Goal: Transaction & Acquisition: Purchase product/service

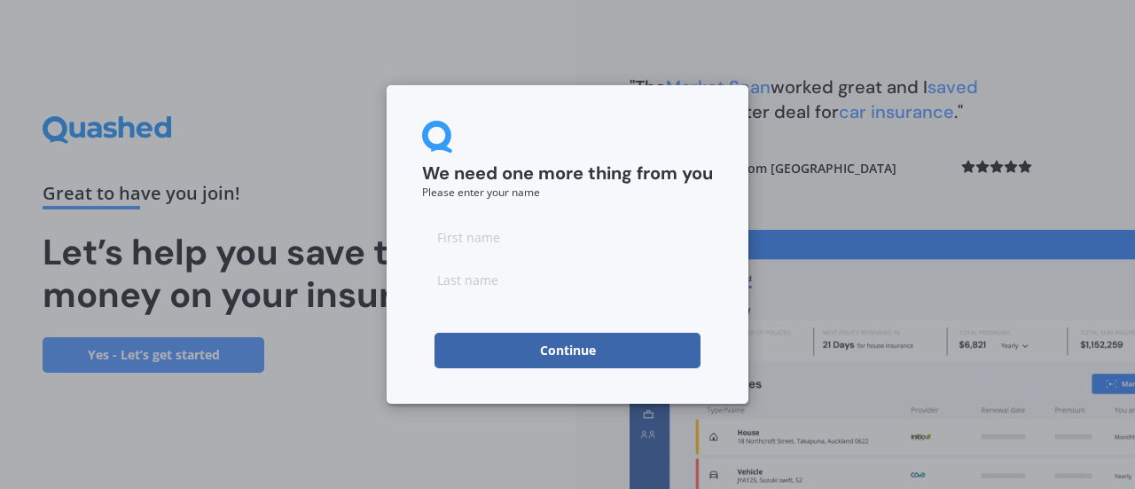
click at [646, 354] on button "Continue" at bounding box center [568, 350] width 266 height 35
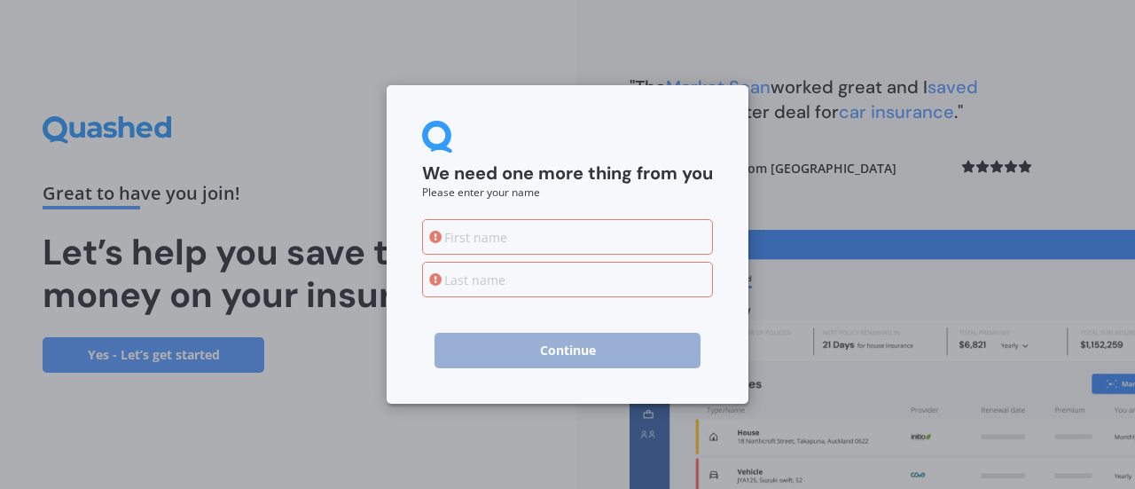
click at [456, 242] on input at bounding box center [567, 236] width 291 height 35
type input "[PERSON_NAME]"
click at [444, 286] on input at bounding box center [567, 279] width 291 height 35
type input "[PERSON_NAME]"
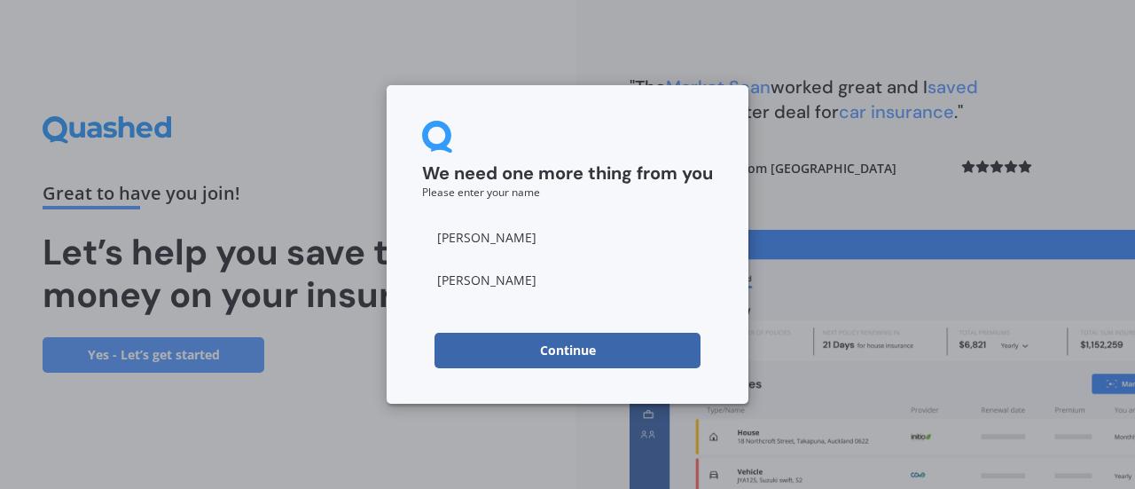
click at [557, 347] on button "Continue" at bounding box center [568, 350] width 266 height 35
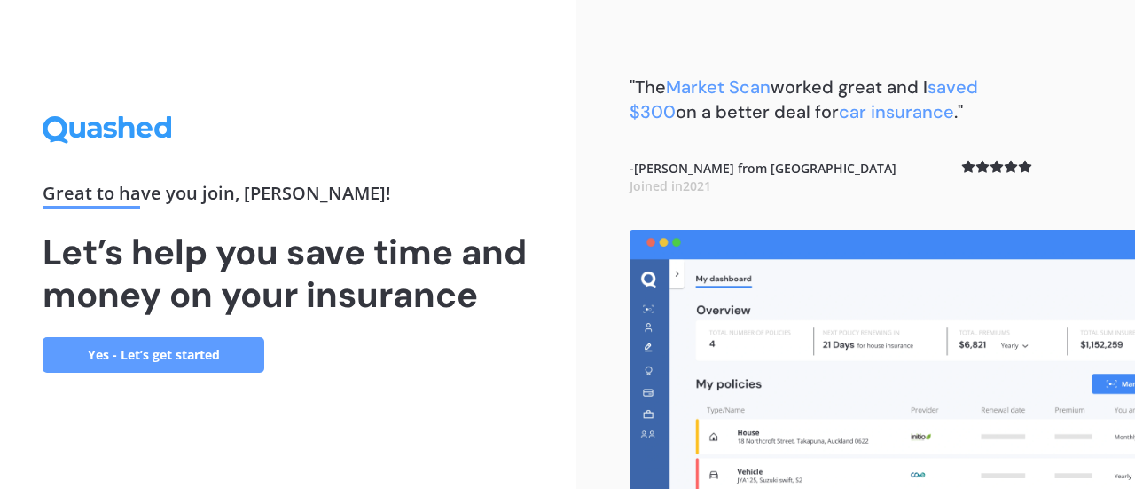
click at [231, 352] on link "Yes - Let’s get started" at bounding box center [154, 354] width 222 height 35
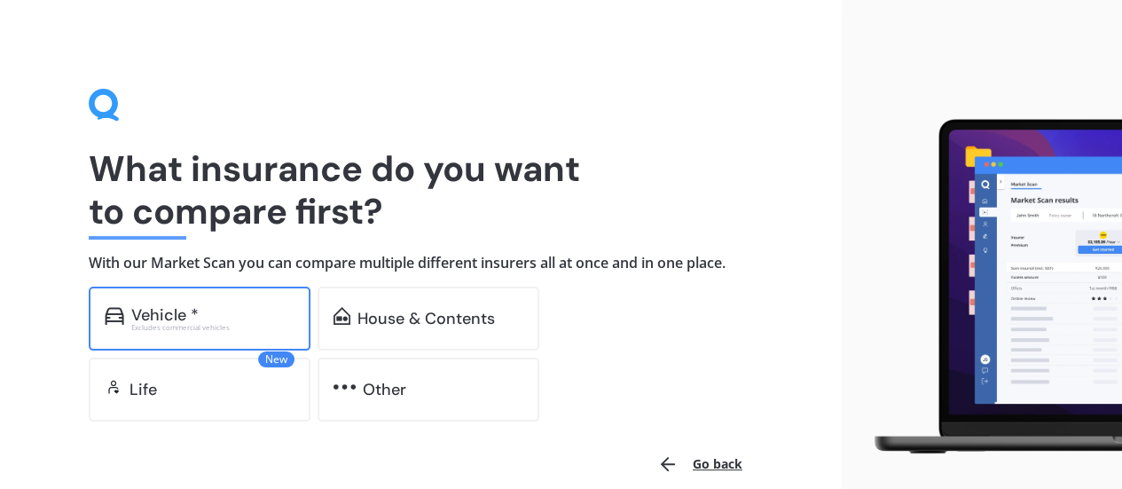
click at [144, 311] on div "Vehicle *" at bounding box center [164, 315] width 67 height 18
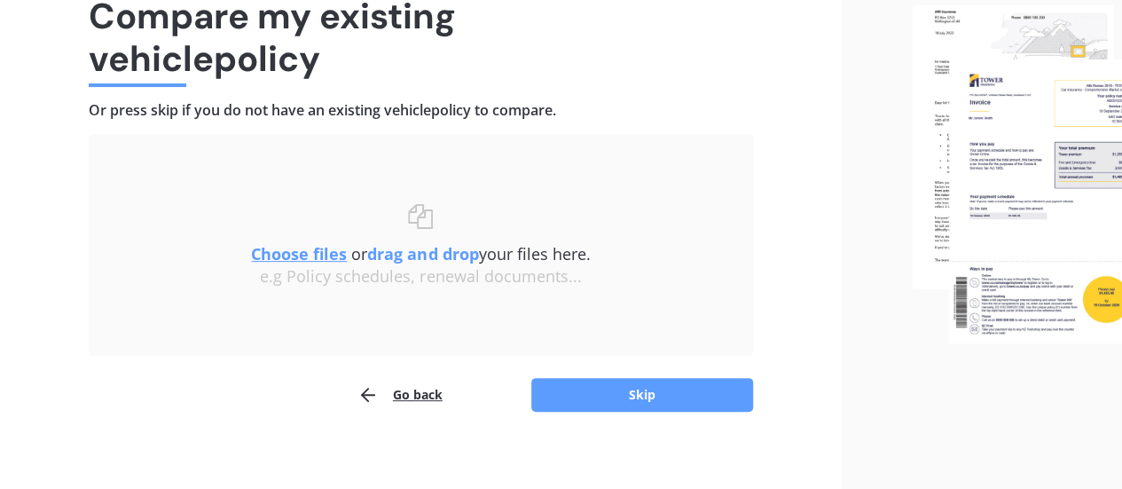
scroll to position [164, 0]
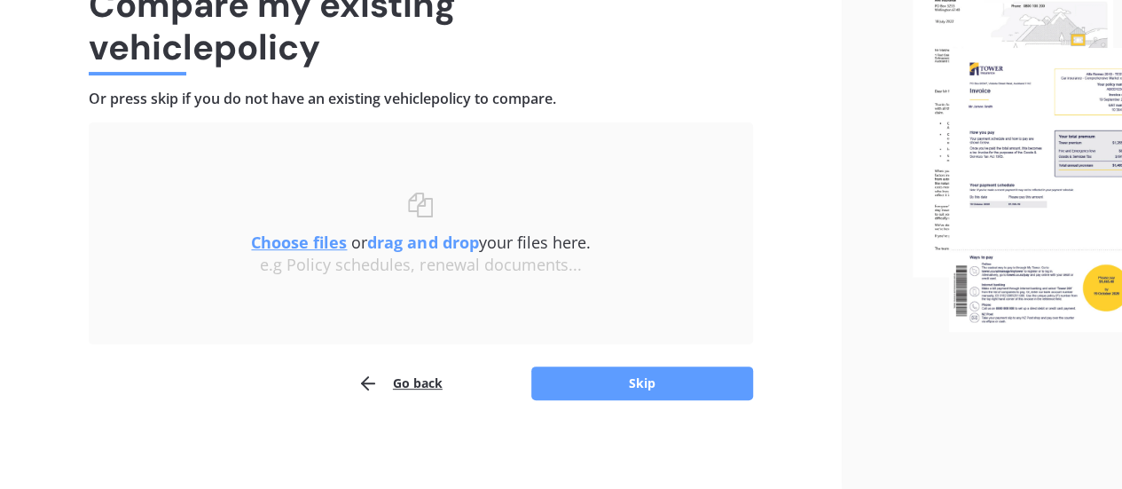
click at [412, 381] on button "Go back" at bounding box center [399, 382] width 85 height 35
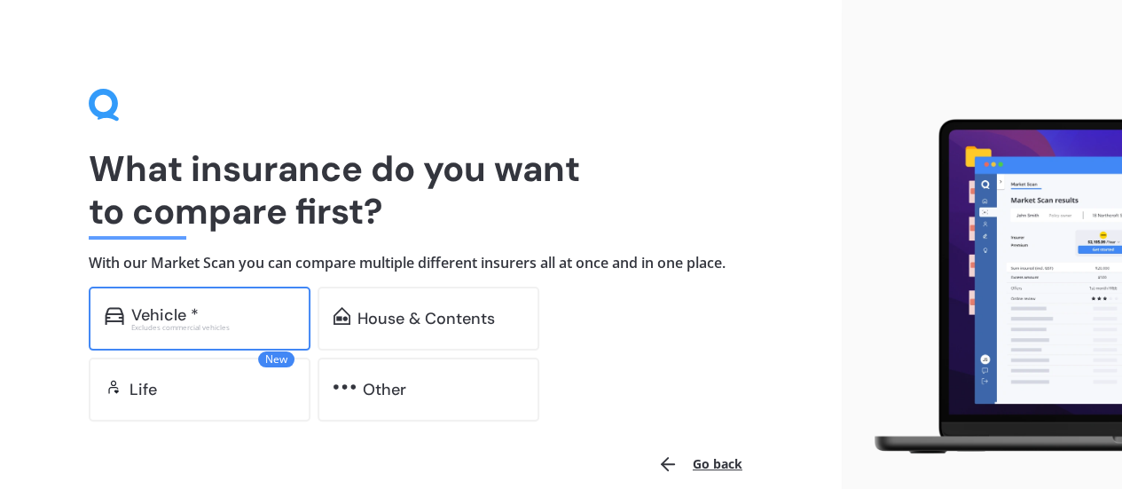
click at [199, 307] on div "Vehicle *" at bounding box center [212, 315] width 163 height 18
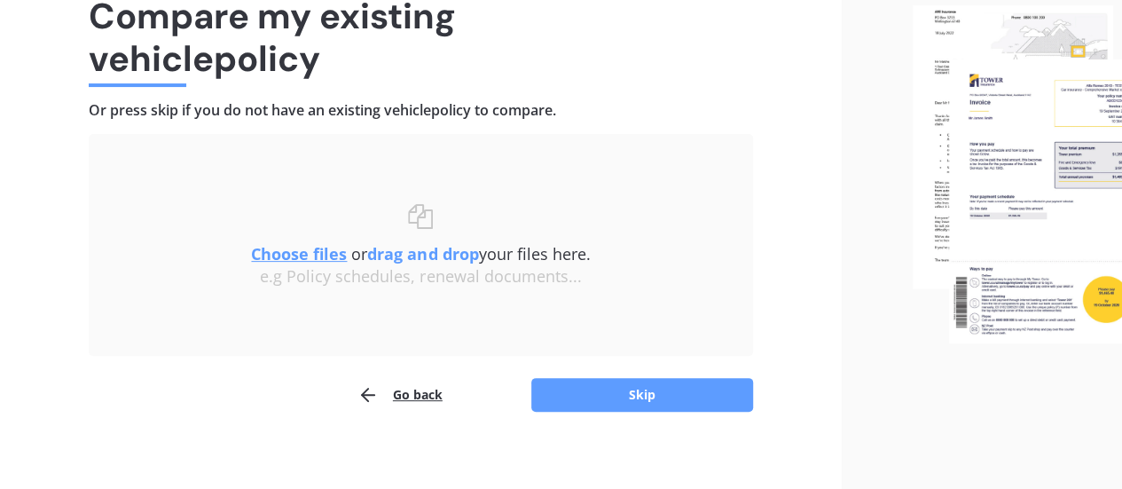
scroll to position [164, 0]
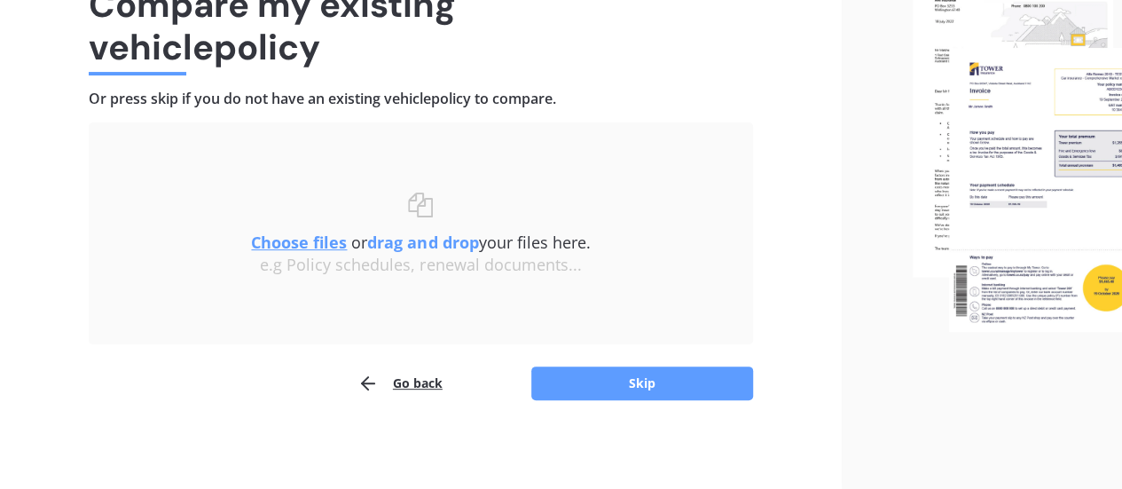
click at [564, 374] on button "Skip" at bounding box center [642, 383] width 222 height 34
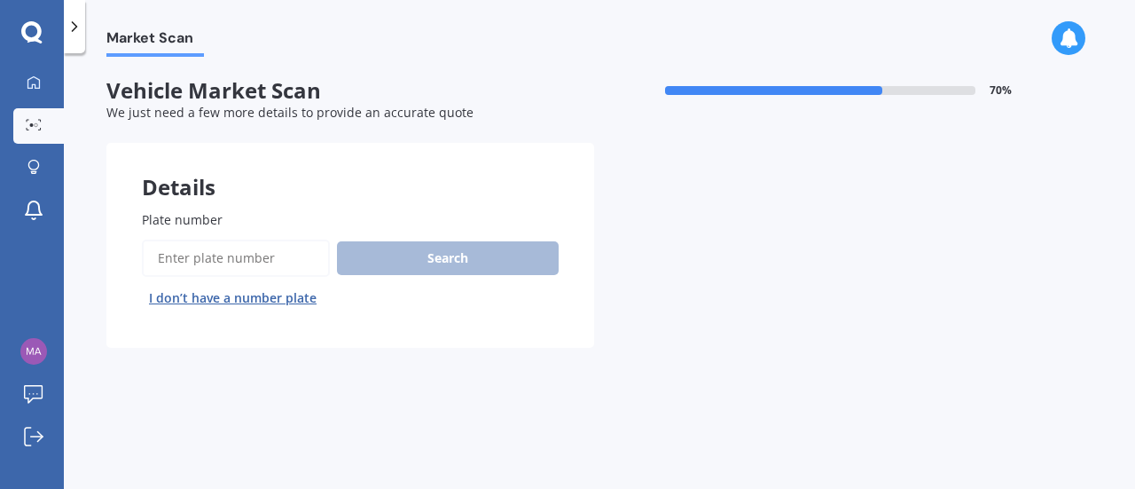
click at [180, 259] on input "Plate number" at bounding box center [236, 258] width 188 height 37
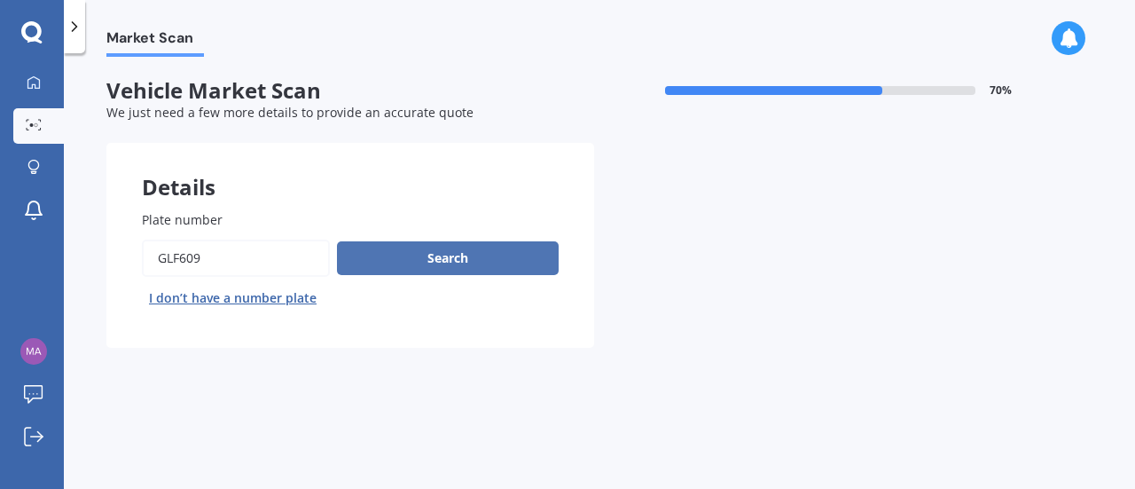
type input "glf609"
click at [387, 258] on button "Search" at bounding box center [448, 258] width 222 height 34
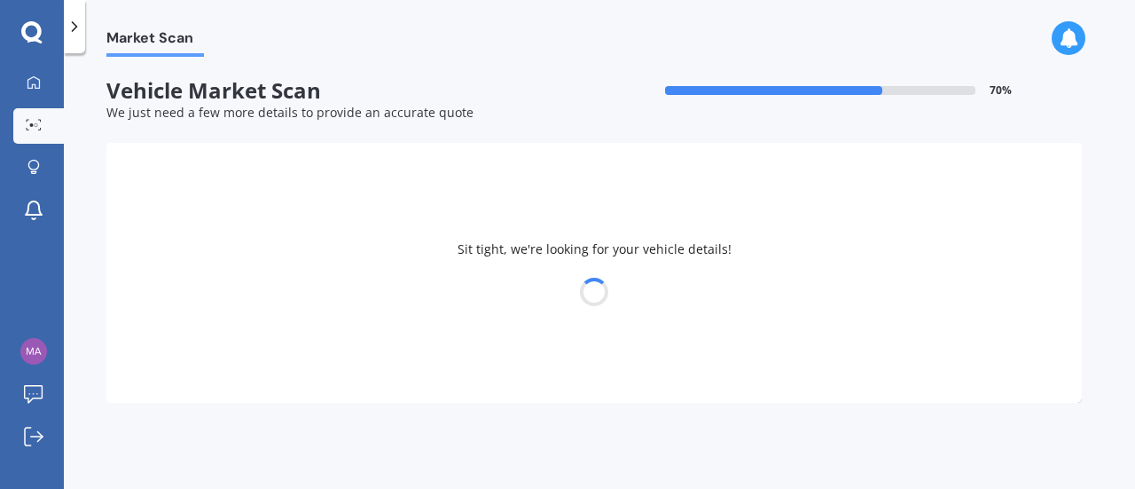
select select "HYUNDAI"
select select "[GEOGRAPHIC_DATA]"
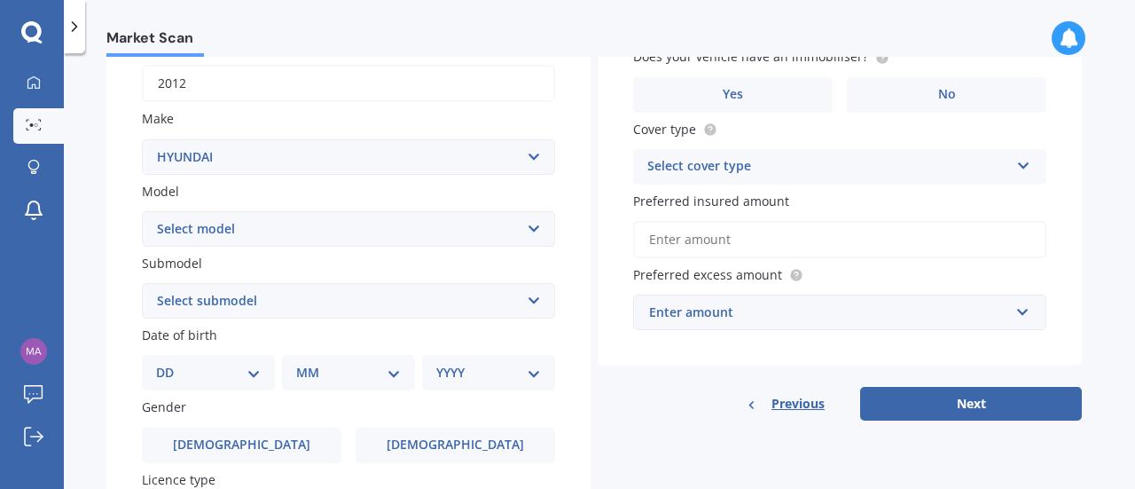
scroll to position [319, 0]
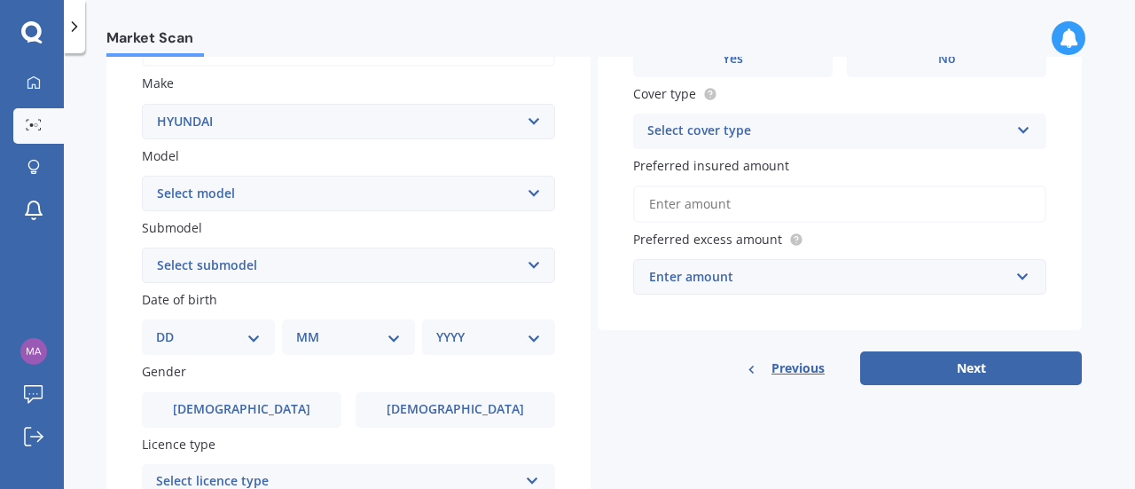
click at [539, 266] on select "Select submodel 2.2 4WD CRDi Elite Turbo Diesel A5 2.2 4WD CRDi Turbo Diesel A5…" at bounding box center [348, 264] width 413 height 35
select select "2.4 GL 4WD"
click at [142, 248] on select "Select submodel 2.2 4WD CRDi Elite Turbo Diesel A5 2.2 4WD CRDi Turbo Diesel A5…" at bounding box center [348, 264] width 413 height 35
click at [536, 262] on select "Select submodel 2.2 4WD CRDi Elite Turbo Diesel A5 2.2 4WD CRDi Turbo Diesel A5…" at bounding box center [348, 264] width 413 height 35
click at [315, 274] on select "Select submodel 2.2 4WD CRDi Elite Turbo Diesel A5 2.2 4WD CRDi Turbo Diesel A5…" at bounding box center [348, 264] width 413 height 35
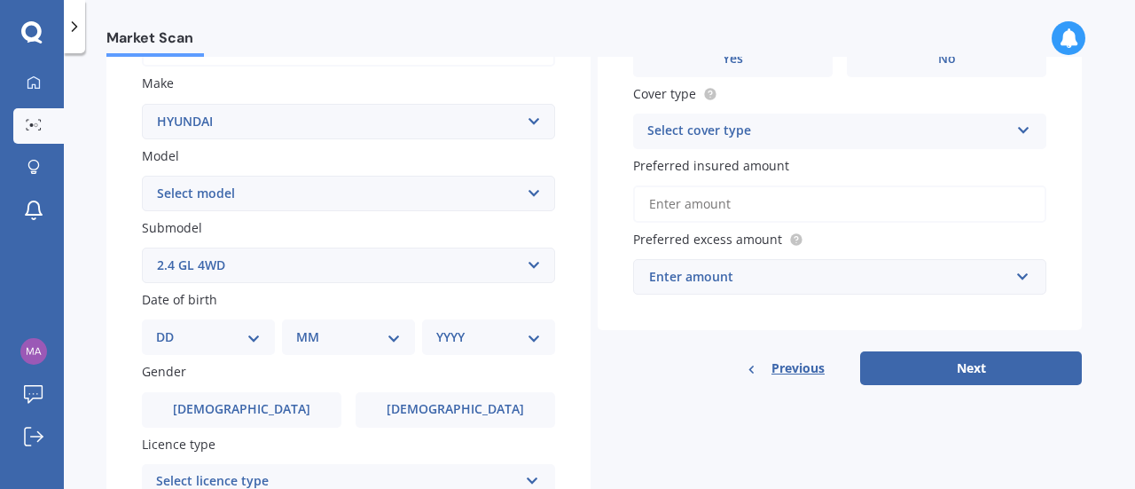
click at [257, 334] on select "DD 01 02 03 04 05 06 07 08 09 10 11 12 13 14 15 16 17 18 19 20 21 22 23 24 25 2…" at bounding box center [208, 337] width 105 height 20
select select "03"
click at [170, 329] on select "DD 01 02 03 04 05 06 07 08 09 10 11 12 13 14 15 16 17 18 19 20 21 22 23 24 25 2…" at bounding box center [208, 337] width 105 height 20
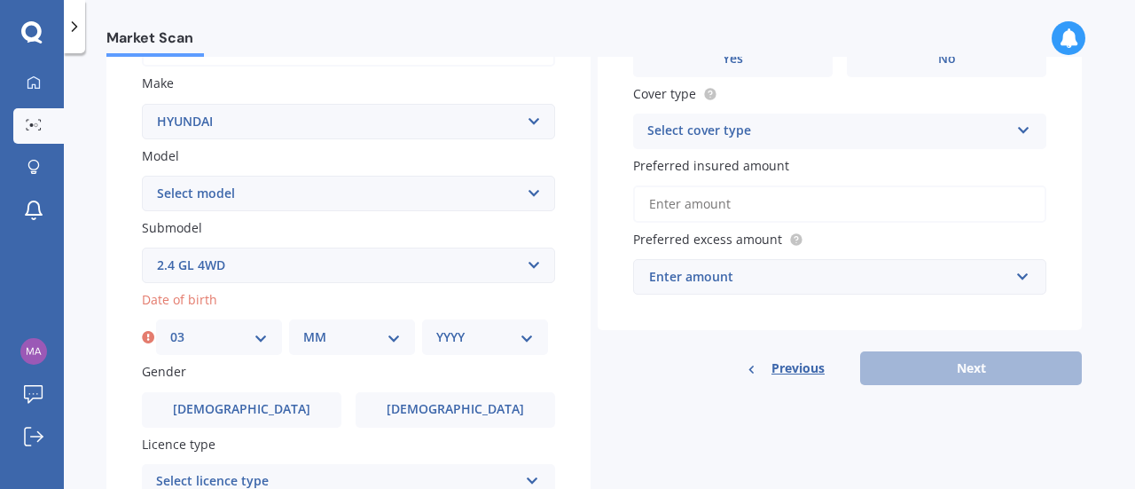
click at [397, 335] on select "MM 01 02 03 04 05 06 07 08 09 10 11 12" at bounding box center [352, 337] width 98 height 20
select select "07"
click at [303, 329] on select "MM 01 02 03 04 05 06 07 08 09 10 11 12" at bounding box center [352, 337] width 98 height 20
click at [521, 340] on select "YYYY 2025 2024 2023 2022 2021 2020 2019 2018 2017 2016 2015 2014 2013 2012 2011…" at bounding box center [485, 337] width 98 height 20
click at [475, 340] on select "YYYY 2025 2024 2023 2022 2021 2020 2019 2018 2017 2016 2015 2014 2013 2012 2011…" at bounding box center [485, 337] width 98 height 20
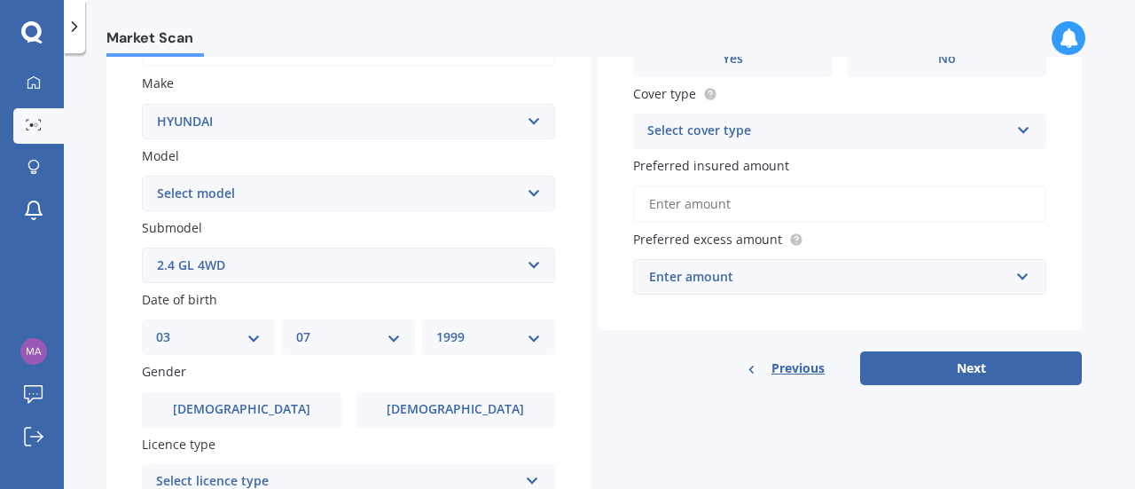
click at [530, 342] on select "YYYY 2025 2024 2023 2022 2021 2020 2019 2018 2017 2016 2015 2014 2013 2012 2011…" at bounding box center [488, 337] width 105 height 20
select select "1955"
click at [436, 329] on select "YYYY 2025 2024 2023 2022 2021 2020 2019 2018 2017 2016 2015 2014 2013 2012 2011…" at bounding box center [488, 337] width 105 height 20
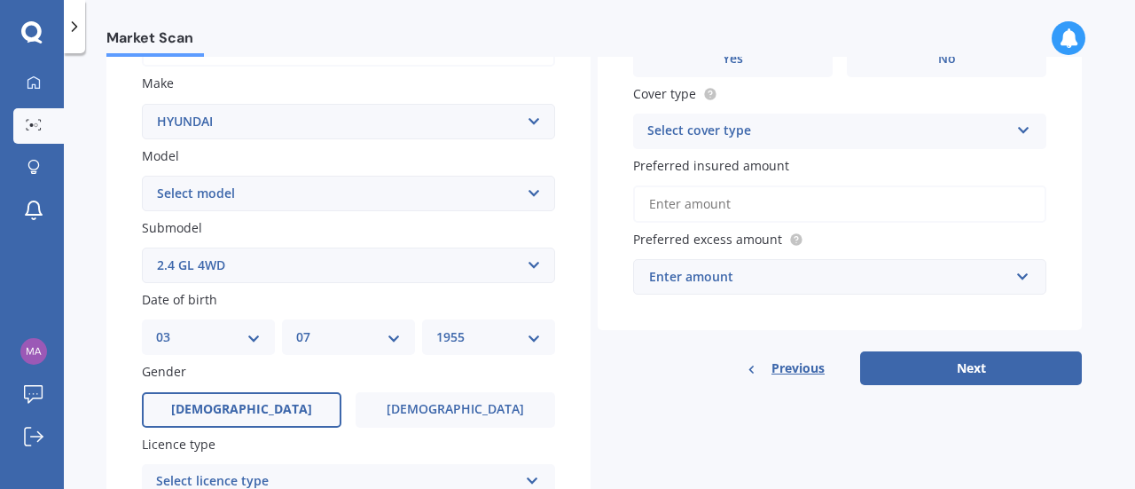
click at [293, 420] on label "[DEMOGRAPHIC_DATA]" at bounding box center [242, 409] width 200 height 35
click at [0, 0] on input "[DEMOGRAPHIC_DATA]" at bounding box center [0, 0] width 0 height 0
click at [263, 459] on div "Licence type Select licence type NZ Full NZ Restricted NZ Learners [GEOGRAPHIC_…" at bounding box center [348, 467] width 413 height 65
click at [280, 473] on div "Select licence type" at bounding box center [337, 481] width 362 height 21
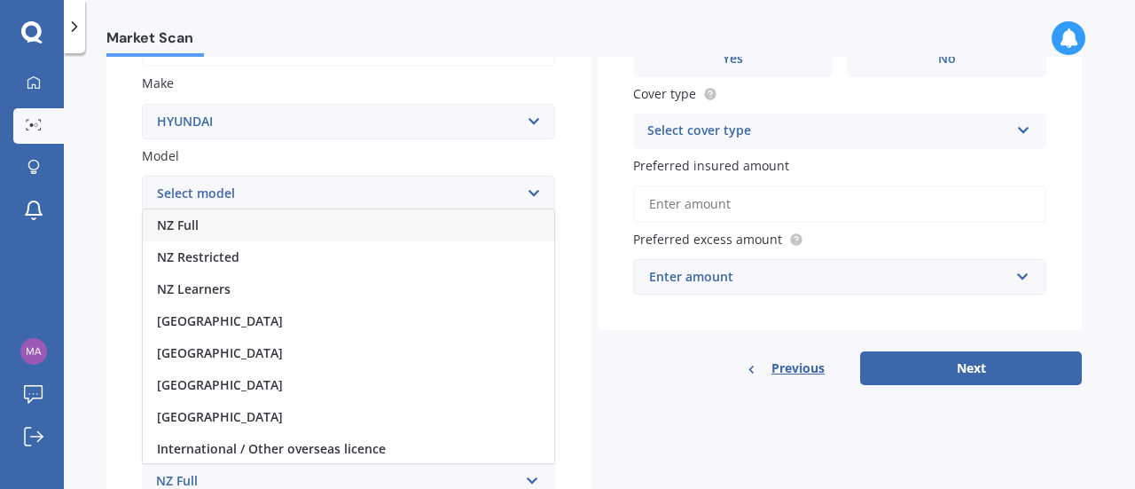
click at [240, 232] on div "NZ Full" at bounding box center [349, 225] width 412 height 32
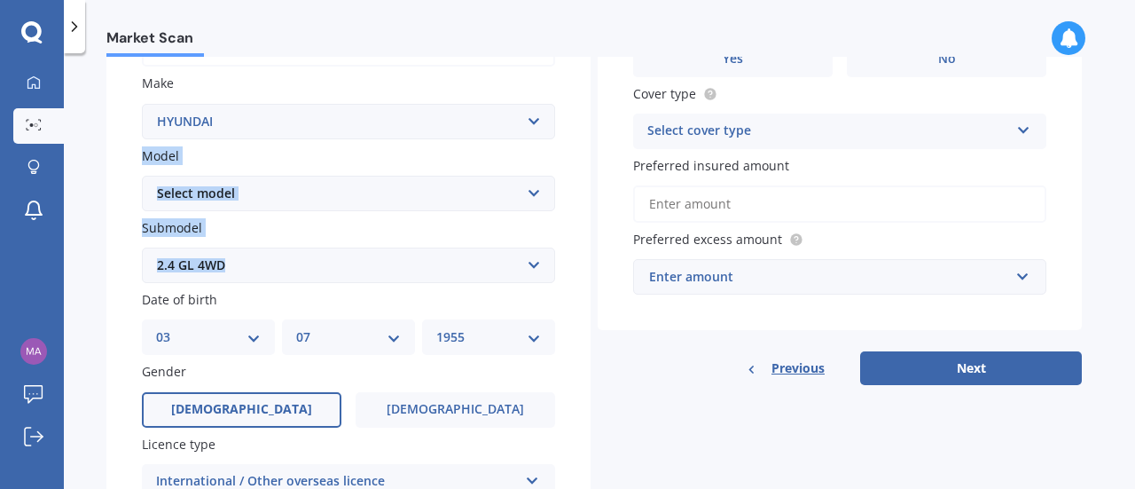
drag, startPoint x: 107, startPoint y: 161, endPoint x: 145, endPoint y: 295, distance: 139.0
click at [145, 295] on div "Plate number Search I don’t have a number plate Year [DATE] Make Select make AC…" at bounding box center [348, 303] width 484 height 896
click at [154, 264] on select "Select submodel 2.2 4WD CRDi Elite Turbo Diesel A5 2.2 4WD CRDi Turbo Diesel A5…" at bounding box center [348, 264] width 413 height 35
click at [577, 460] on div "Plate number Search I don’t have a number plate Year [DATE] Make Select make AC…" at bounding box center [348, 303] width 484 height 896
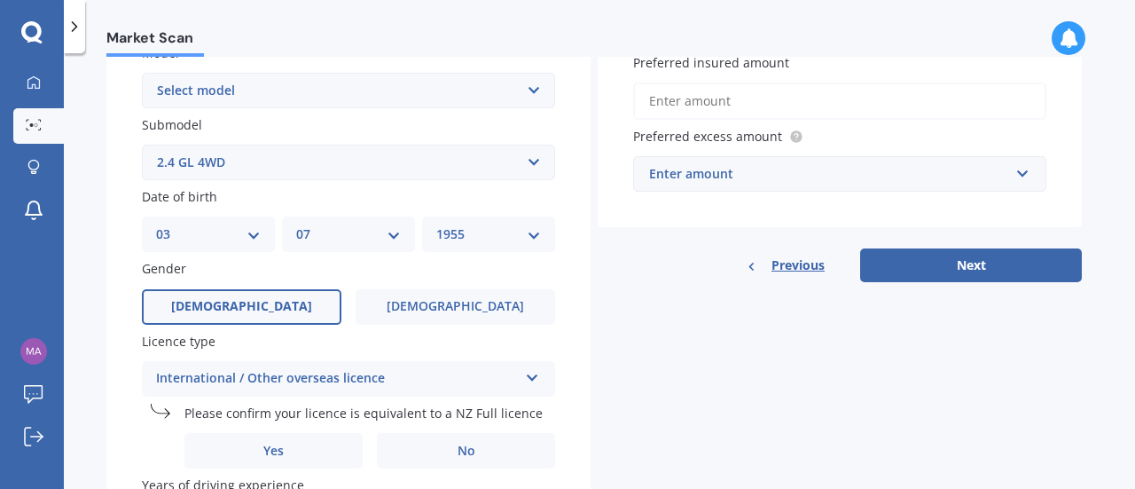
scroll to position [429, 0]
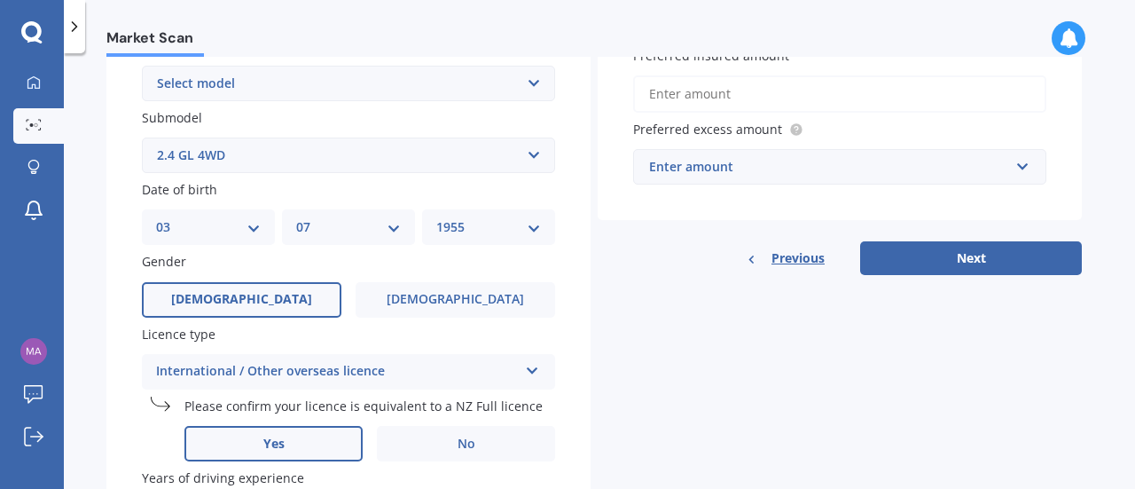
click at [347, 452] on label "Yes" at bounding box center [274, 443] width 178 height 35
click at [0, 0] on input "Yes" at bounding box center [0, 0] width 0 height 0
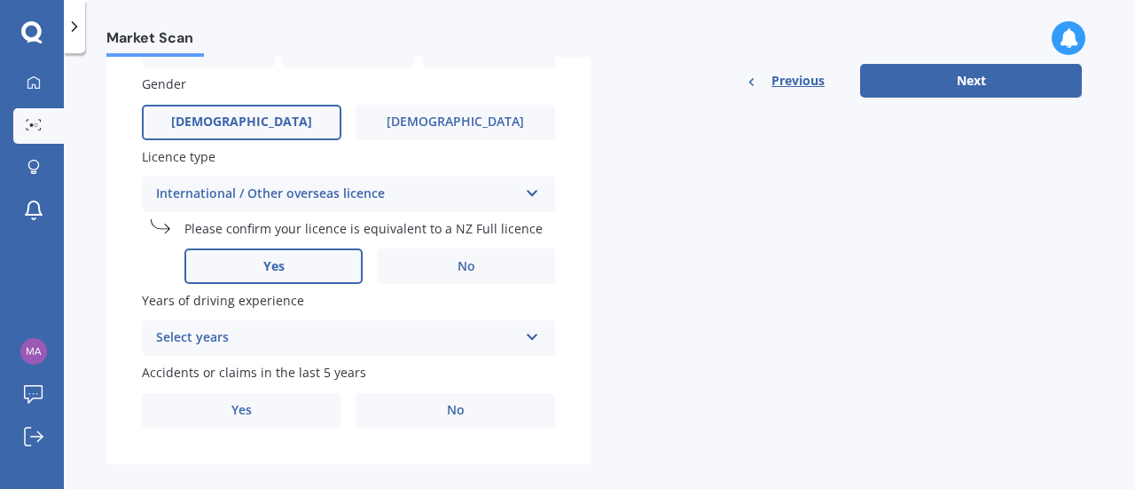
scroll to position [630, 0]
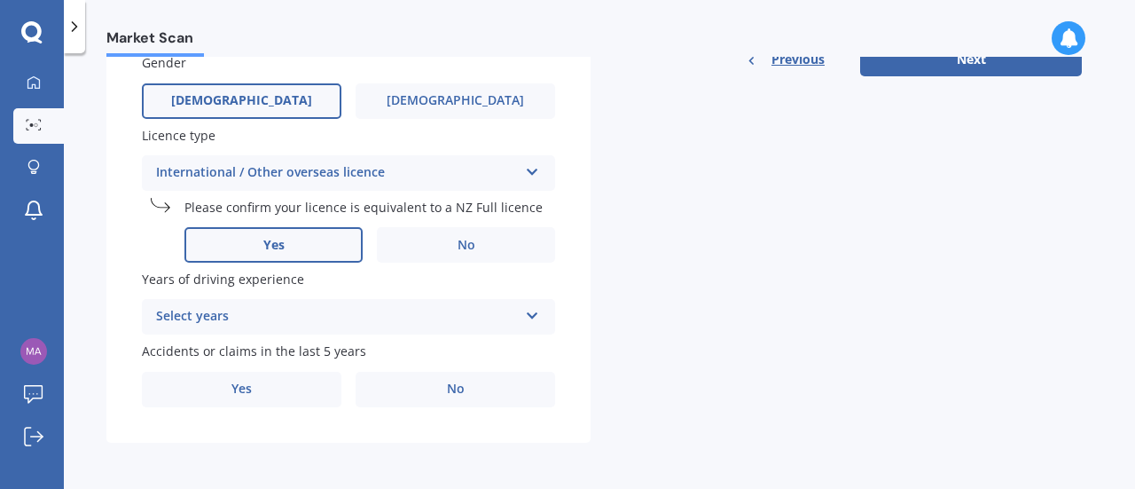
click at [436, 306] on div "Select years 5 or more years 4 years 3 years 2 years 1 year" at bounding box center [348, 316] width 413 height 35
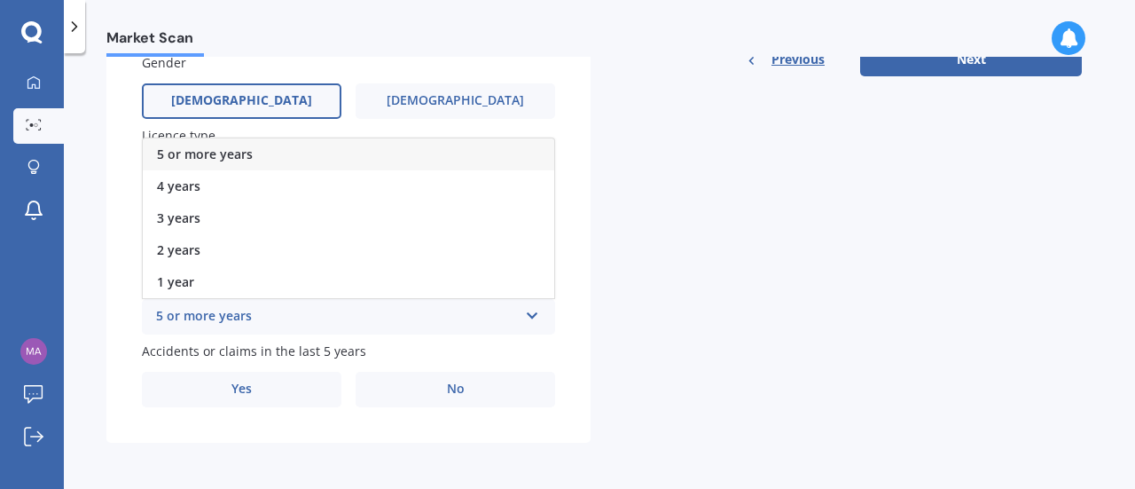
click at [256, 155] on div "5 or more years" at bounding box center [349, 154] width 412 height 32
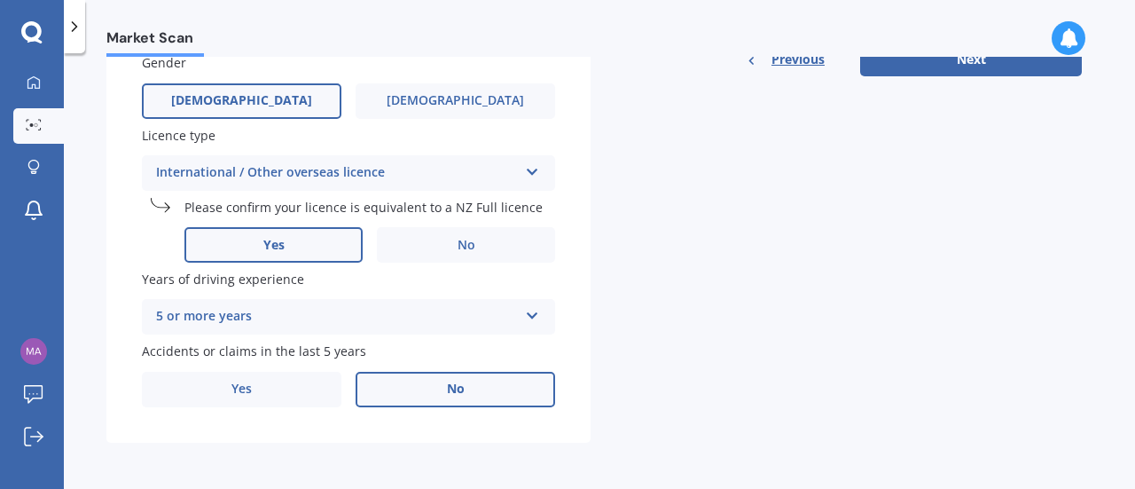
click at [456, 387] on span "No" at bounding box center [456, 388] width 18 height 15
click at [0, 0] on input "No" at bounding box center [0, 0] width 0 height 0
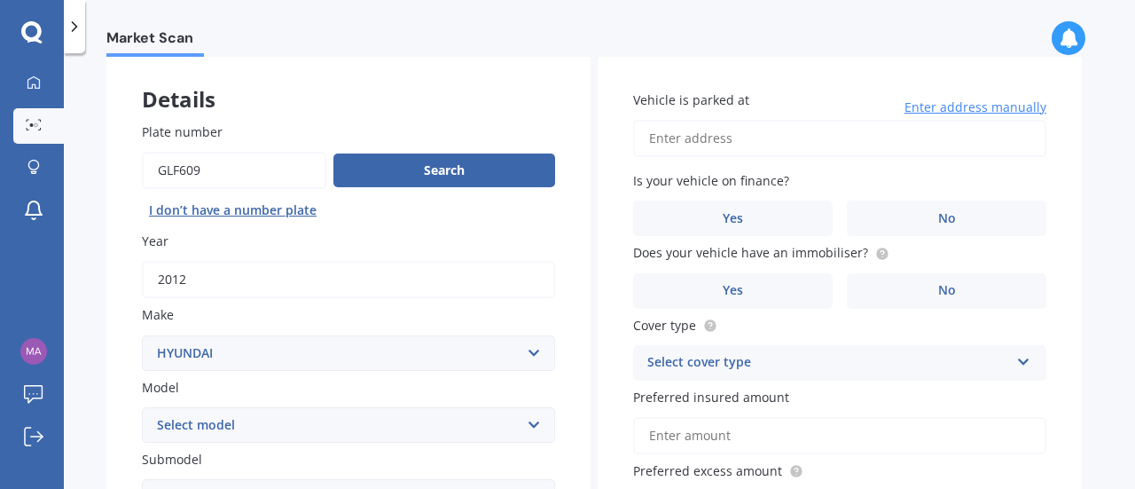
scroll to position [24, 0]
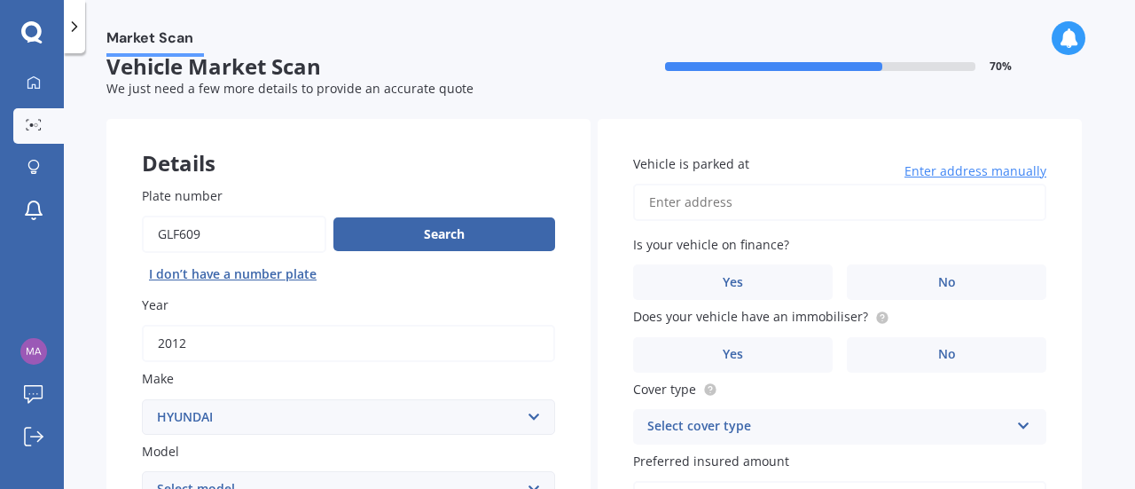
click at [915, 166] on span "Enter address manually" at bounding box center [976, 171] width 142 height 18
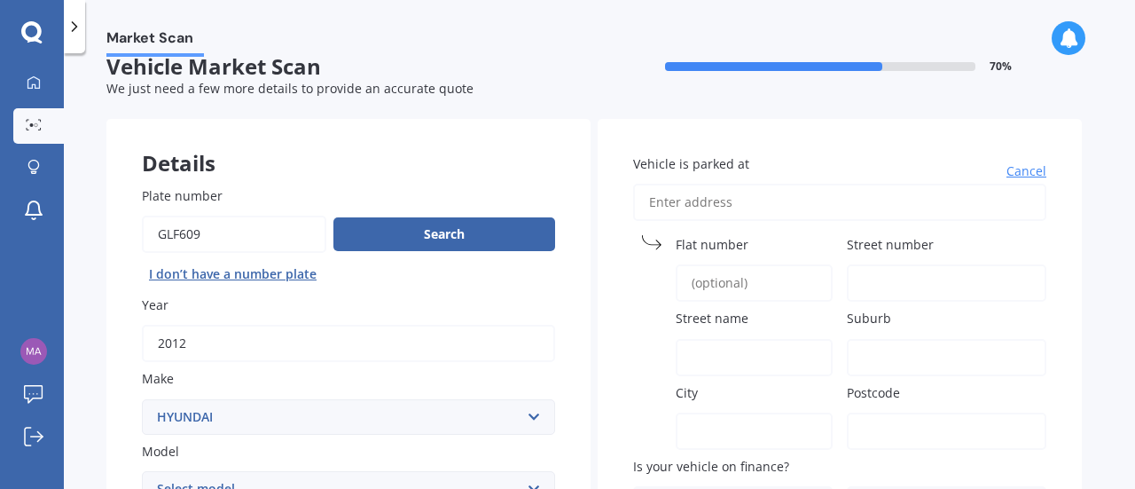
click at [946, 244] on label "Street number" at bounding box center [943, 244] width 192 height 19
click at [946, 264] on input "Street number" at bounding box center [947, 282] width 200 height 37
type input "4"
click at [681, 356] on input "Street name" at bounding box center [754, 357] width 157 height 37
type input "Argyle St"
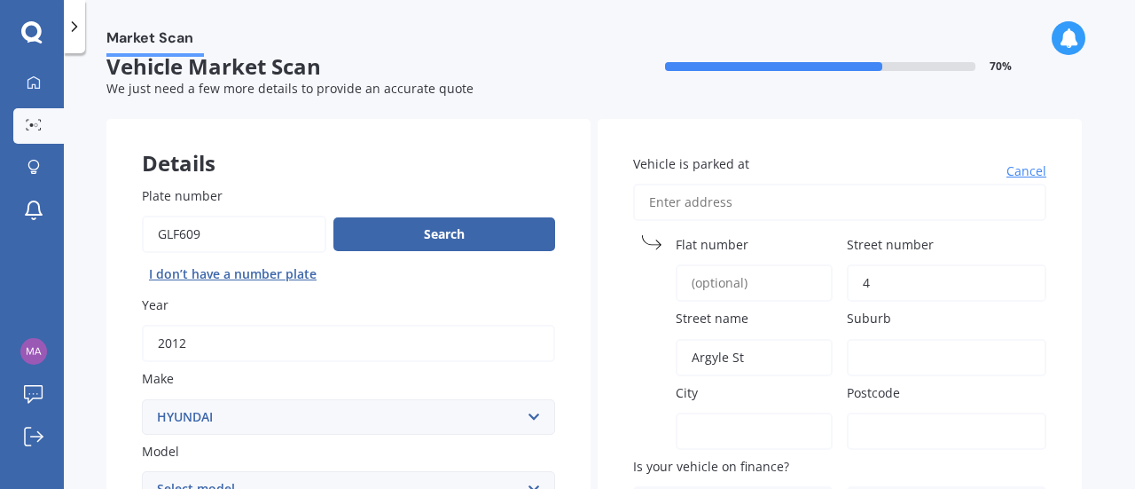
type input "[STREET_ADDRESS]"
type input "4"
type input "Fairlie"
type input "7925"
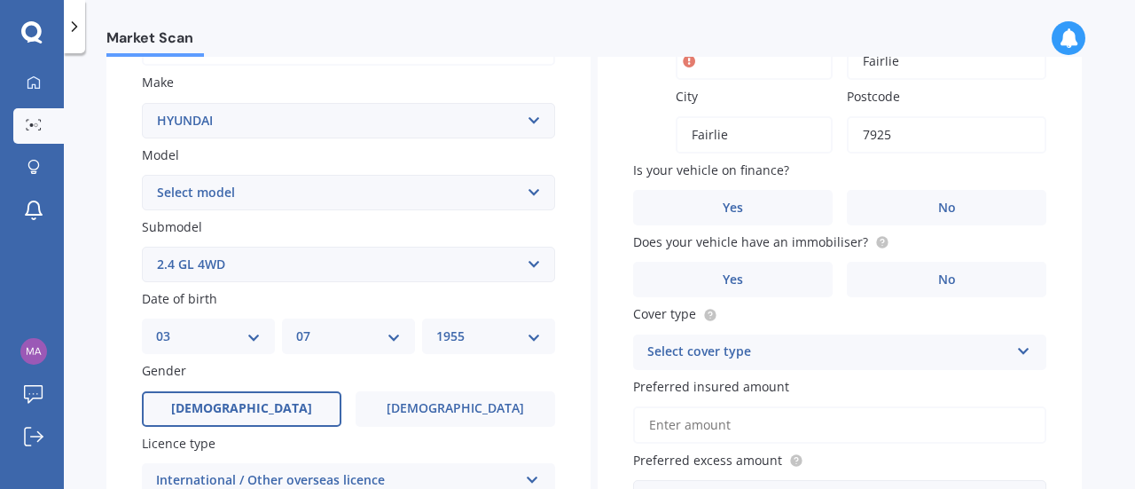
scroll to position [329, 0]
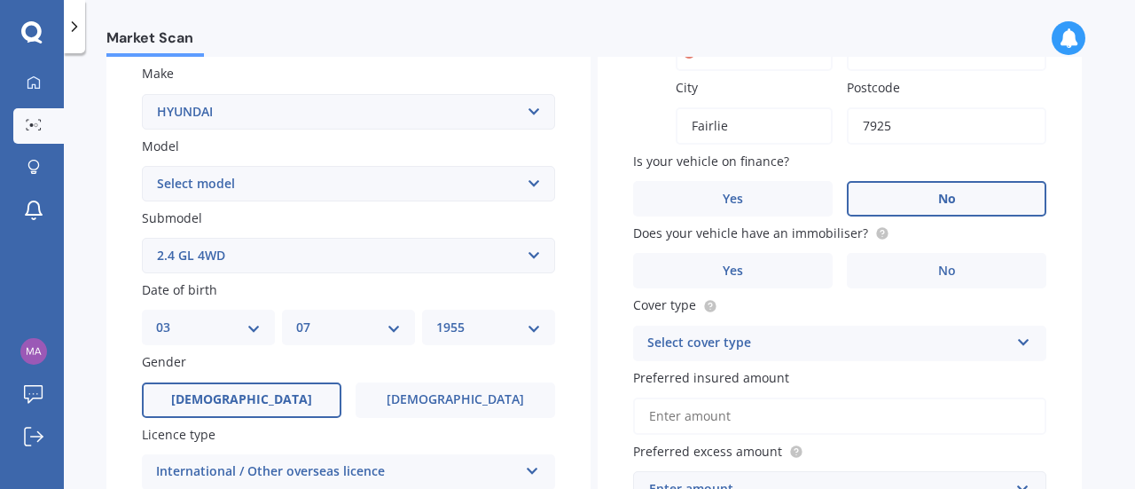
click at [974, 182] on label "No" at bounding box center [947, 198] width 200 height 35
click at [0, 0] on input "No" at bounding box center [0, 0] width 0 height 0
click at [790, 266] on label "Yes" at bounding box center [733, 270] width 200 height 35
click at [0, 0] on input "Yes" at bounding box center [0, 0] width 0 height 0
click at [1024, 345] on icon at bounding box center [1024, 339] width 15 height 12
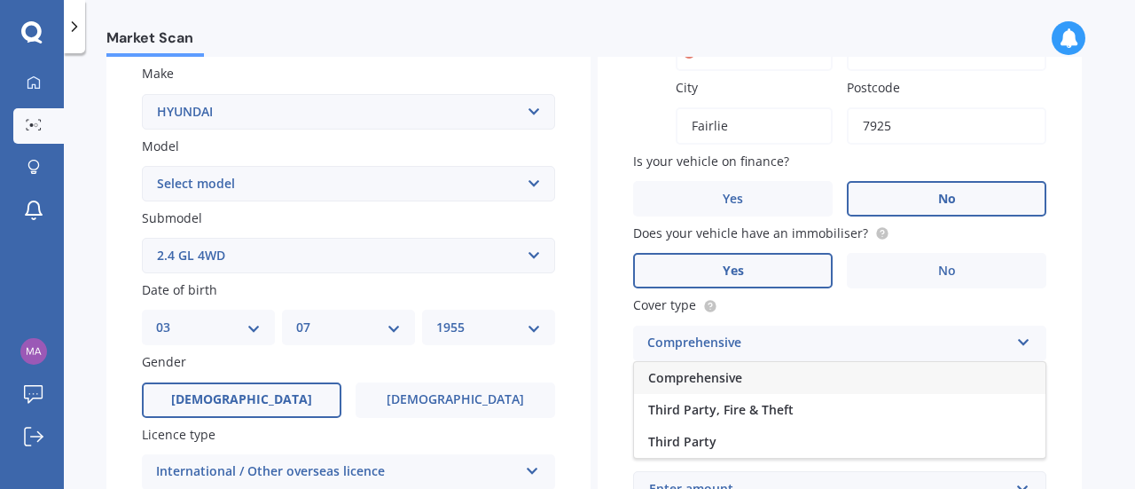
click at [790, 373] on div "Comprehensive" at bounding box center [840, 378] width 412 height 32
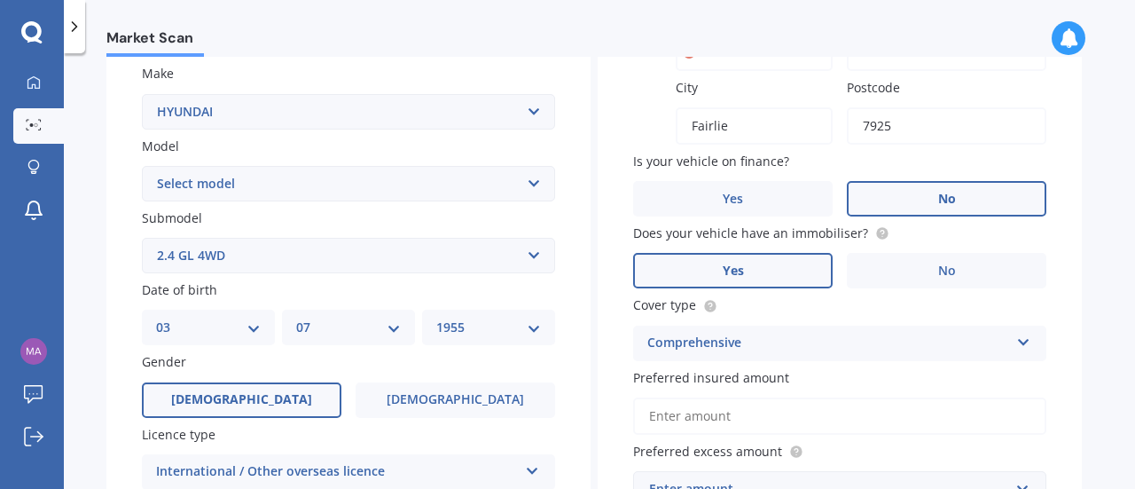
click at [708, 417] on input "Preferred insured amount" at bounding box center [839, 415] width 413 height 37
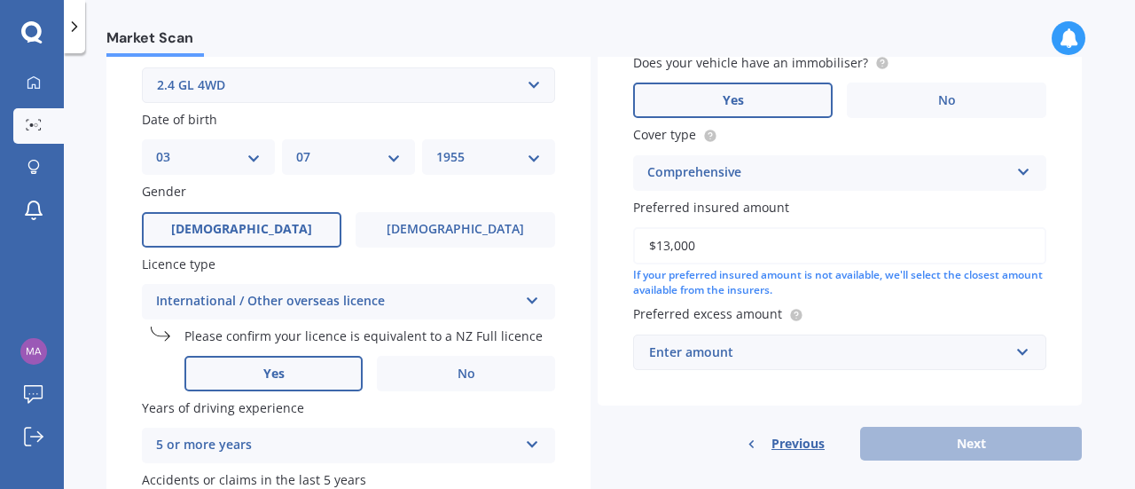
scroll to position [522, 0]
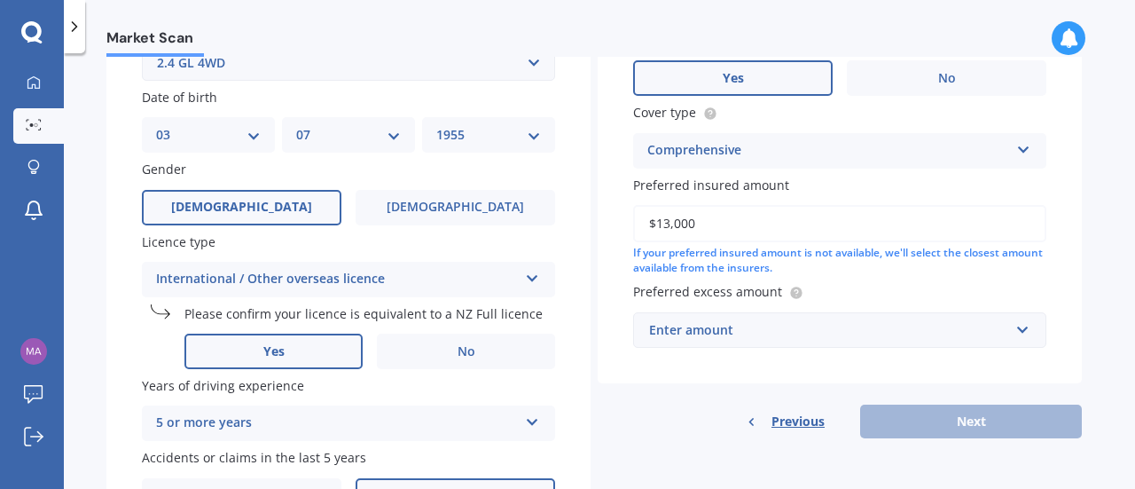
type input "$13,000"
click at [1020, 334] on input "text" at bounding box center [833, 330] width 397 height 34
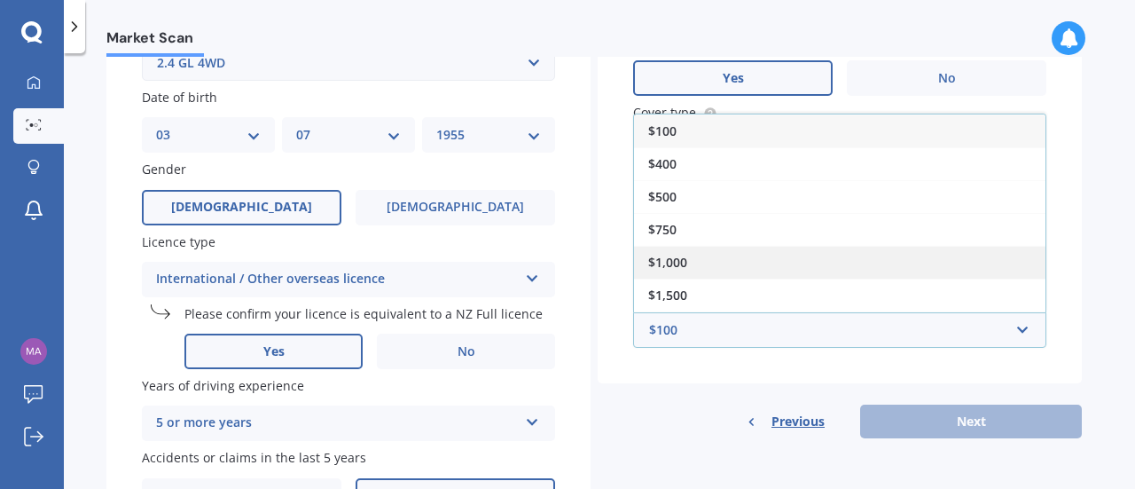
click at [698, 259] on div "$1,000" at bounding box center [840, 262] width 412 height 33
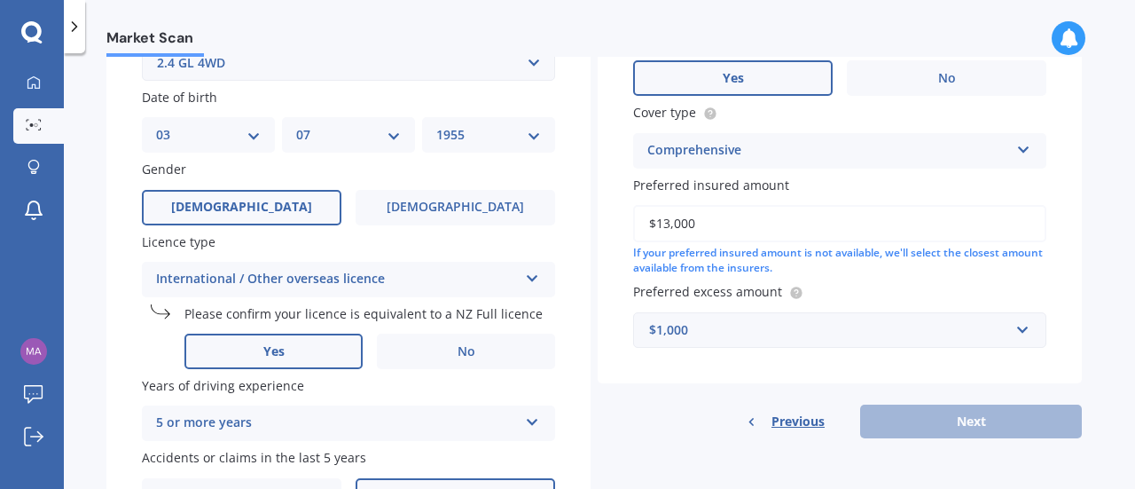
click at [986, 430] on div "Previous Next" at bounding box center [840, 422] width 484 height 34
click at [966, 420] on div "Previous Next" at bounding box center [840, 422] width 484 height 34
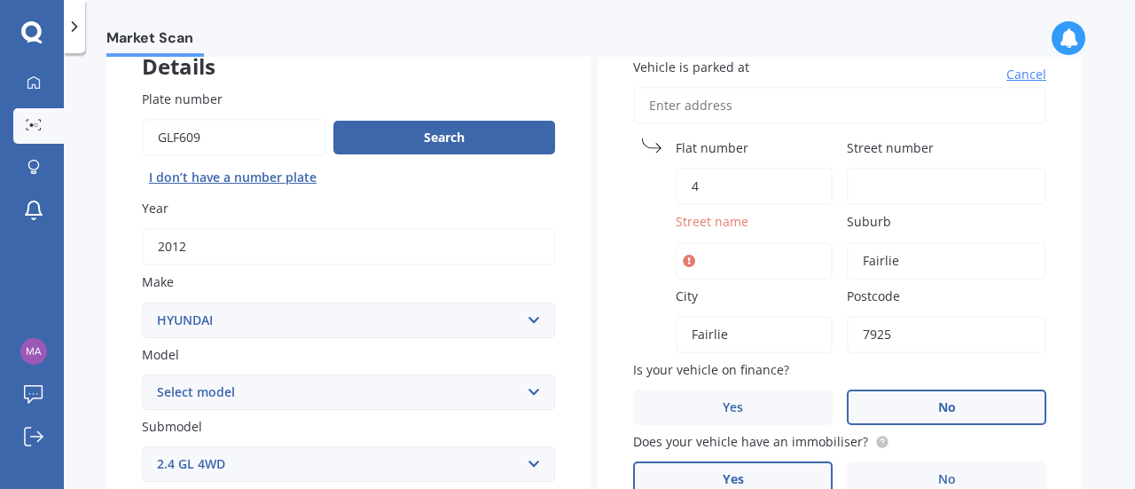
scroll to position [95, 0]
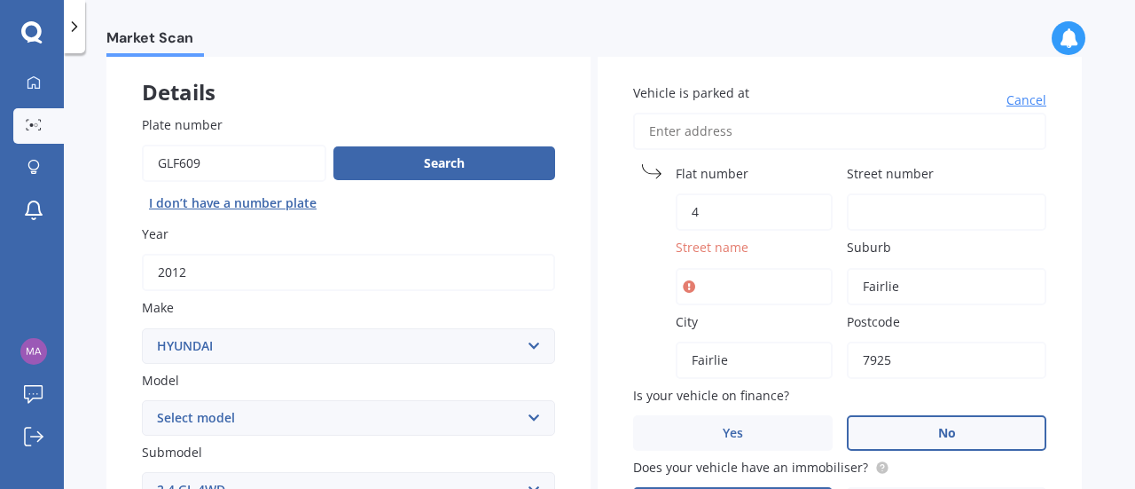
click at [703, 282] on input "Street name" at bounding box center [754, 286] width 157 height 37
type input "Argyle St"
type input "4 Argyle St"
type input "4"
click at [686, 294] on input "Street name" at bounding box center [754, 286] width 157 height 37
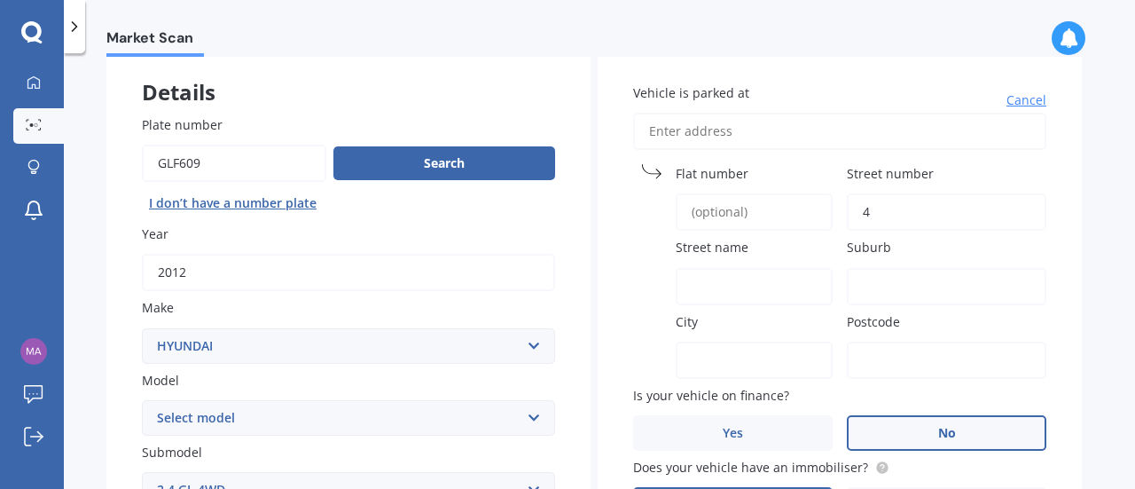
click at [686, 294] on input "Street name" at bounding box center [754, 286] width 157 height 37
type input "Argyle ST"
click at [1099, 330] on div "Market Scan Vehicle Market Scan 70 % We just need a few more details to provide…" at bounding box center [600, 275] width 1072 height 436
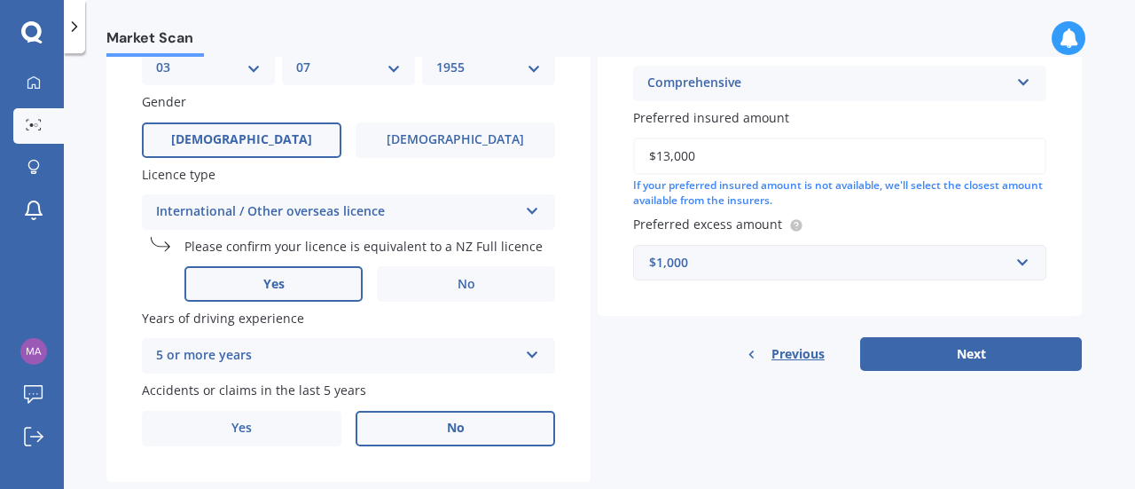
scroll to position [621, 0]
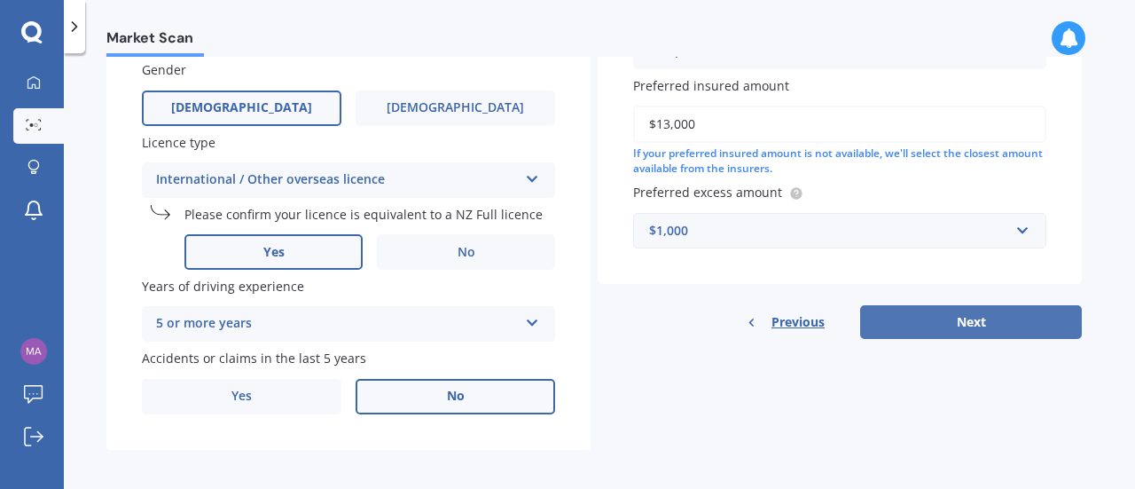
click at [1017, 311] on button "Next" at bounding box center [971, 322] width 222 height 34
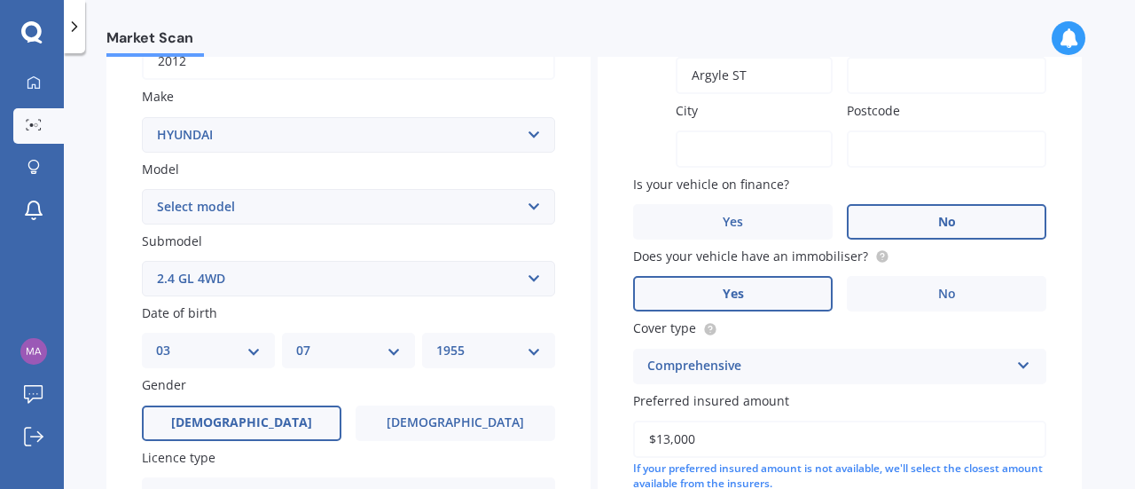
click at [874, 75] on input "Suburb" at bounding box center [947, 75] width 200 height 37
type input "Fairlie"
type input "4 Argyle St"
type input "4"
type input "Fairlie"
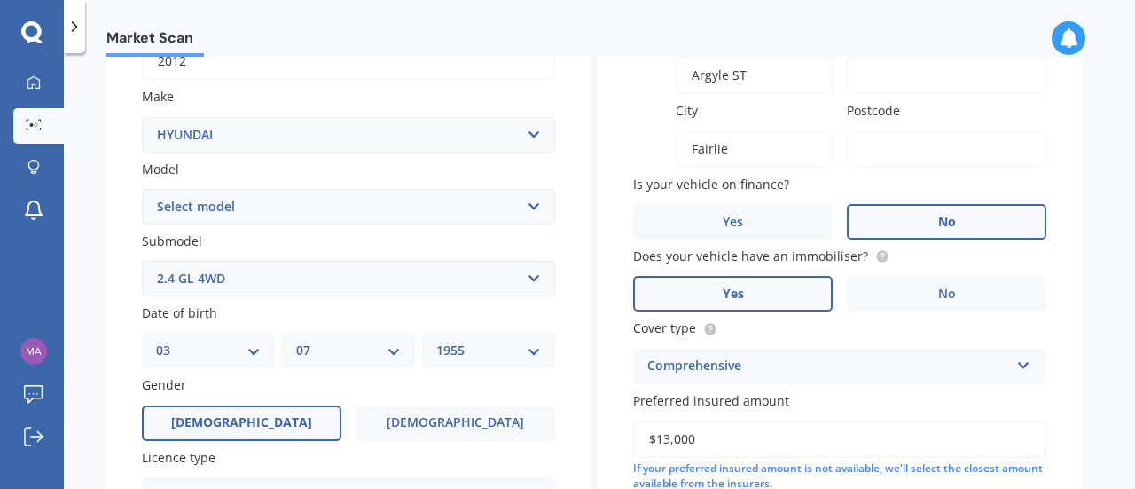
type input "7925"
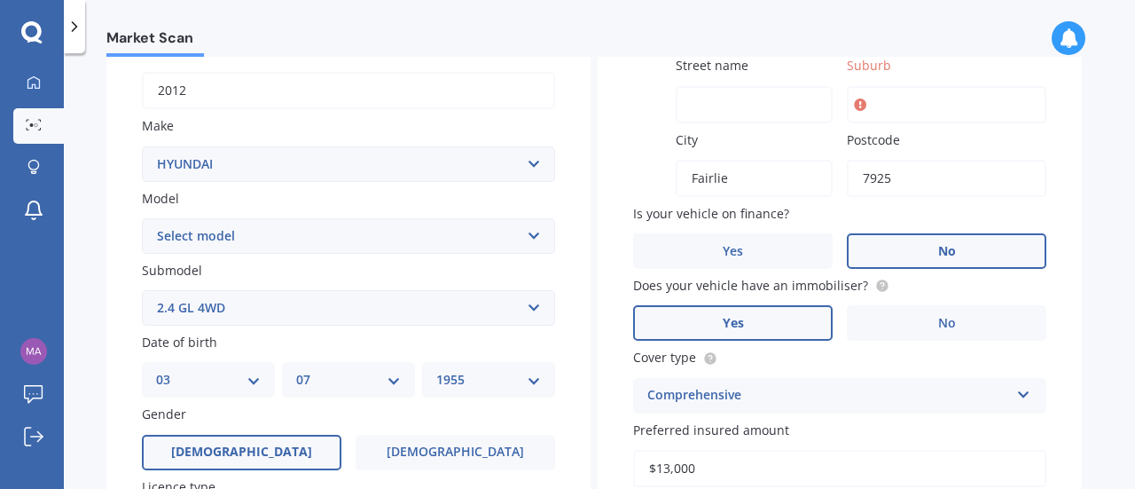
click at [880, 106] on input "Suburb" at bounding box center [947, 104] width 200 height 37
type input "Fairlie"
type input "4 Argyle St"
type input "4"
type input "Argyle St"
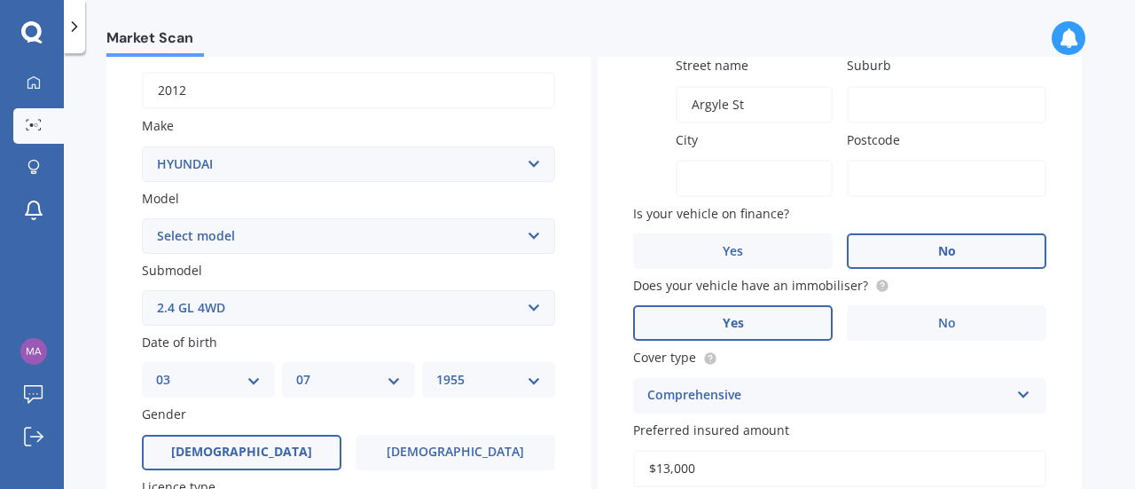
click at [878, 99] on input "Suburb" at bounding box center [947, 104] width 200 height 37
type input "Fairlie"
click at [1107, 174] on div "Market Scan Vehicle Market Scan 70 % We just need a few more details to provide…" at bounding box center [600, 275] width 1072 height 436
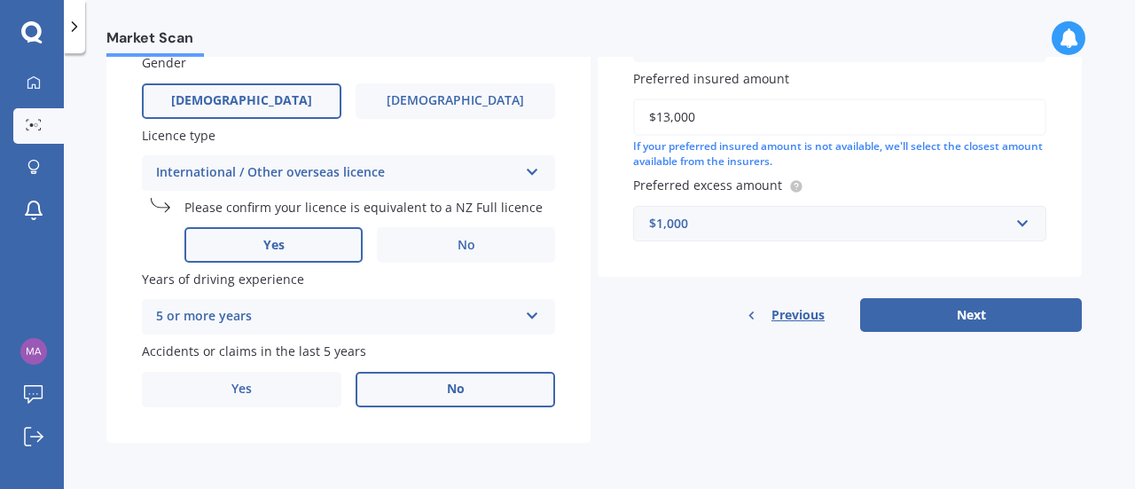
scroll to position [630, 0]
click at [1008, 306] on button "Next" at bounding box center [971, 315] width 222 height 34
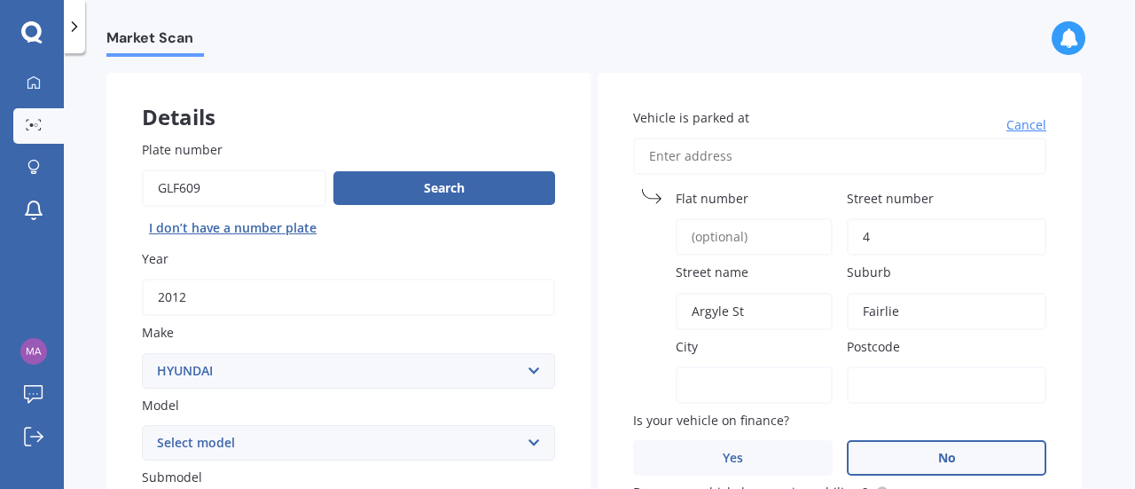
scroll to position [0, 0]
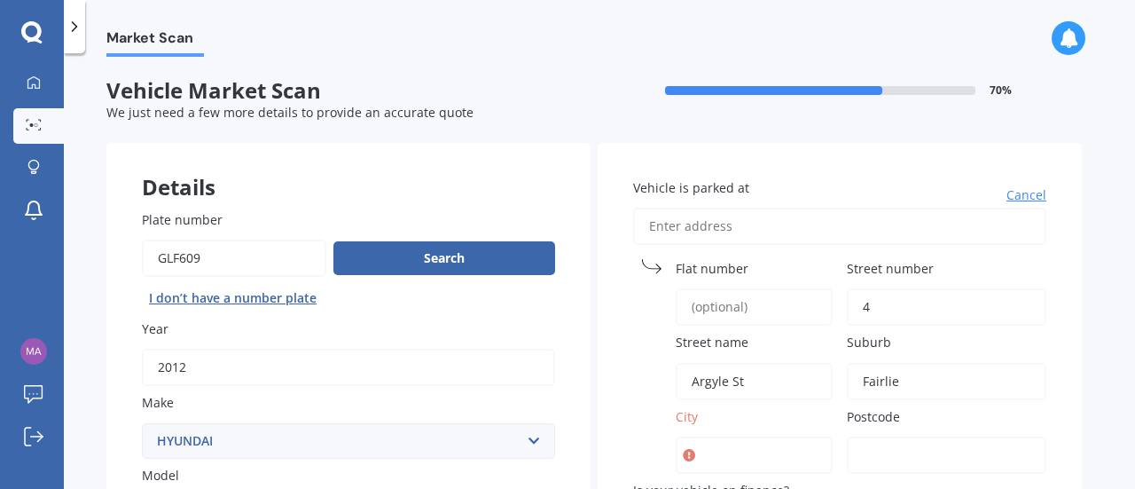
click at [1104, 289] on div "Market Scan Vehicle Market Scan 70 % We just need a few more details to provide…" at bounding box center [600, 275] width 1072 height 436
click at [933, 420] on label "Postcode" at bounding box center [943, 416] width 192 height 19
click at [933, 436] on input "Postcode" at bounding box center [947, 454] width 200 height 37
type input "7925"
click at [1105, 446] on div "Market Scan Vehicle Market Scan 70 % We just need a few more details to provide…" at bounding box center [600, 275] width 1072 height 436
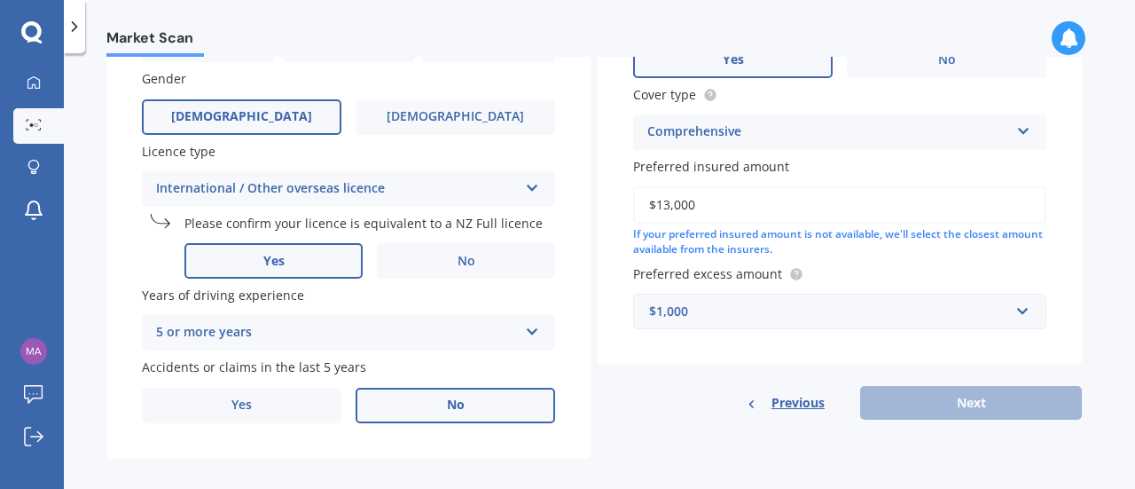
scroll to position [630, 0]
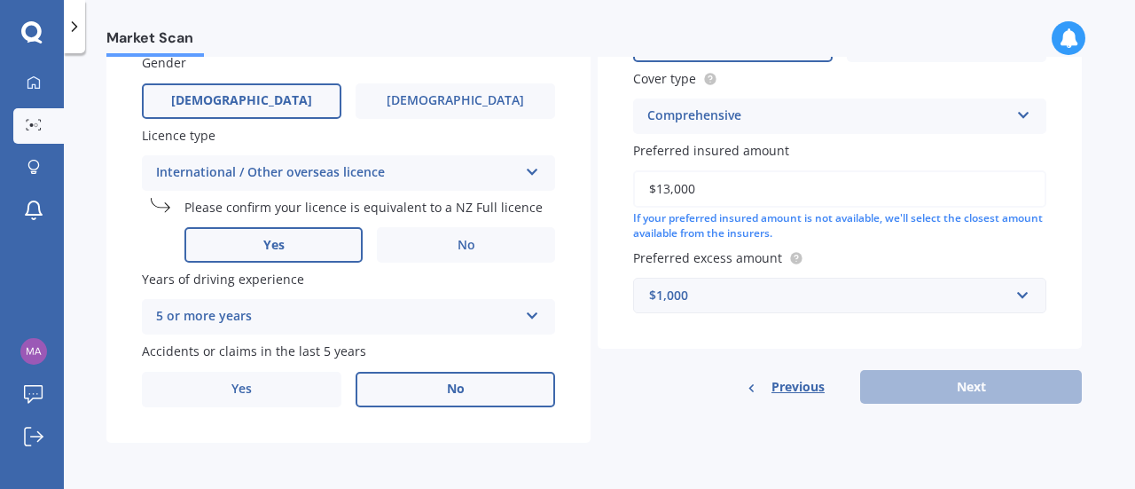
click at [1002, 378] on div "Previous Next" at bounding box center [840, 387] width 484 height 34
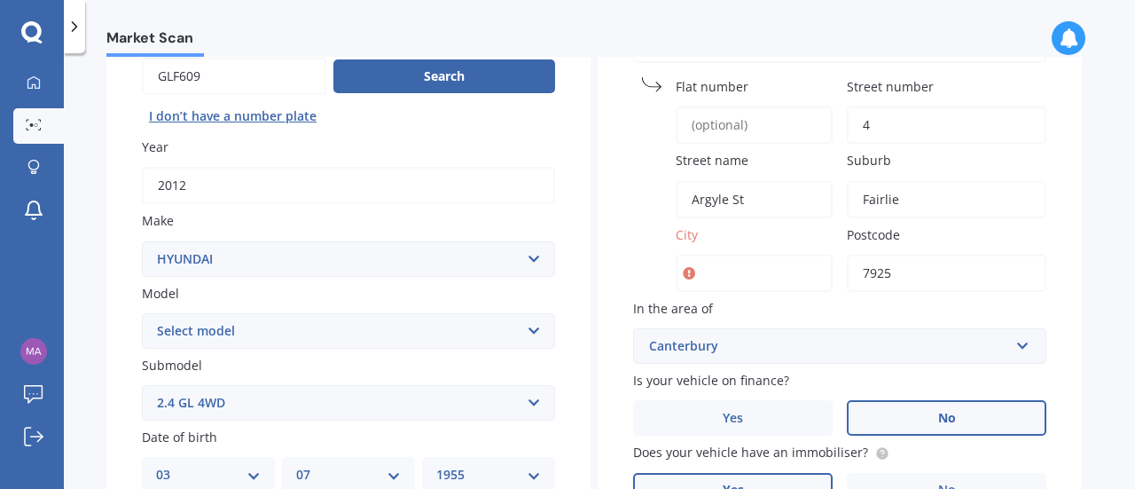
scroll to position [143, 0]
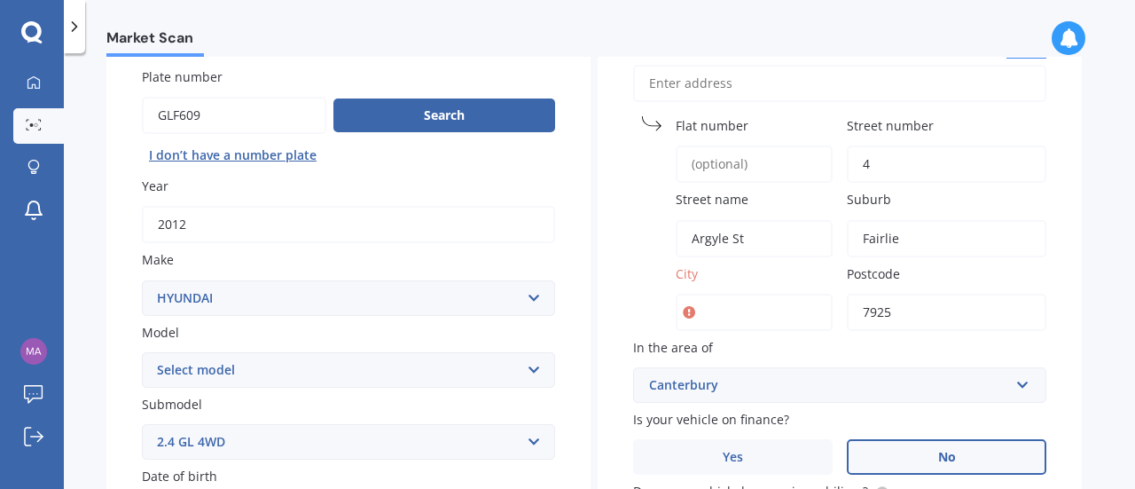
click at [699, 310] on input "City" at bounding box center [754, 312] width 157 height 37
type input "South Canterbury"
click at [1123, 258] on div "Market Scan Vehicle Market Scan 70 % We just need a few more details to provide…" at bounding box center [600, 275] width 1072 height 436
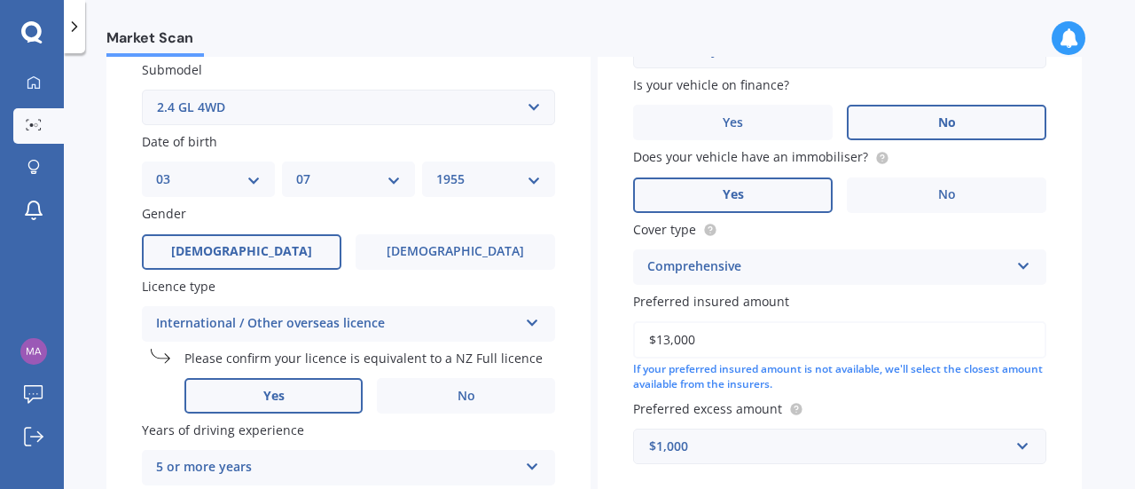
scroll to position [630, 0]
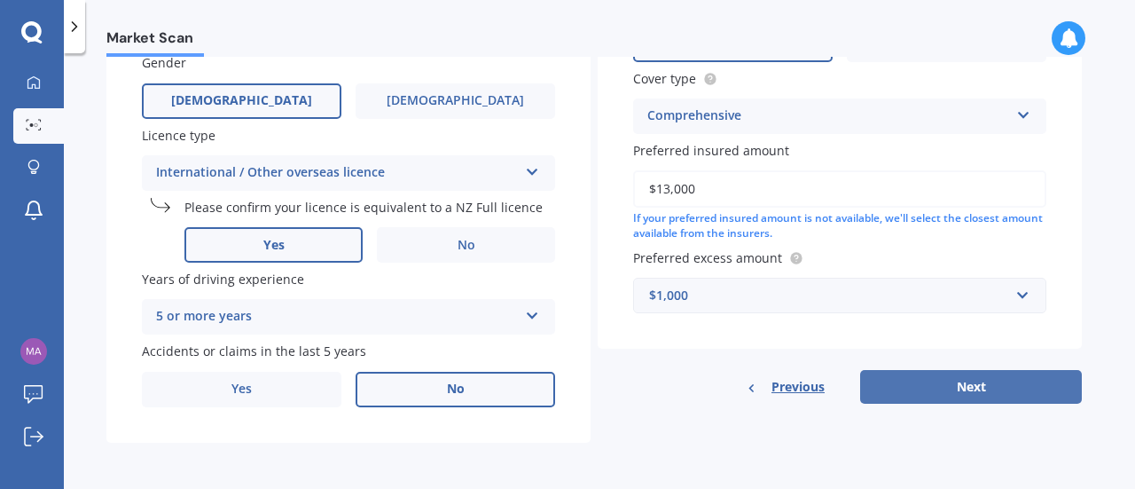
click at [907, 384] on button "Next" at bounding box center [971, 387] width 222 height 34
select select "03"
select select "07"
select select "1955"
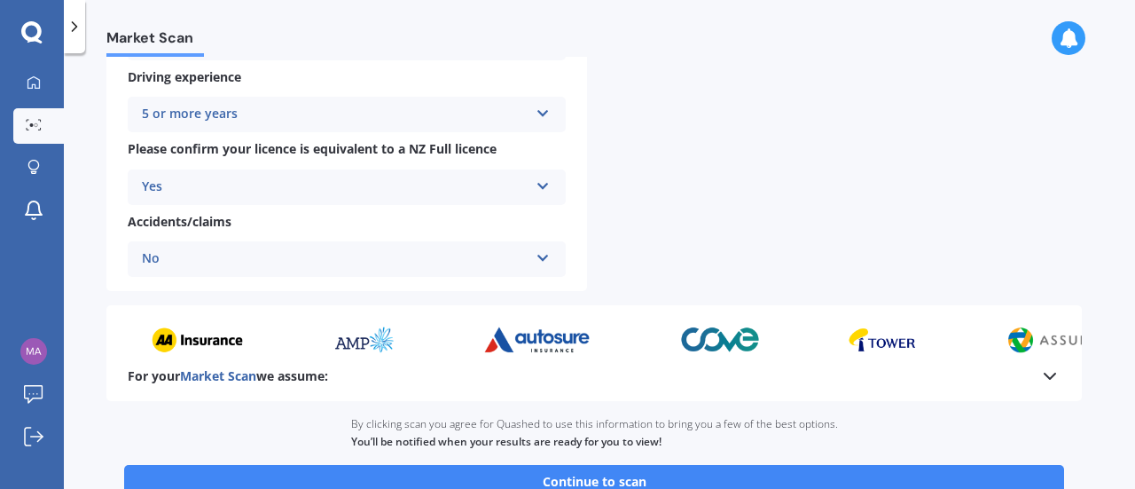
scroll to position [869, 0]
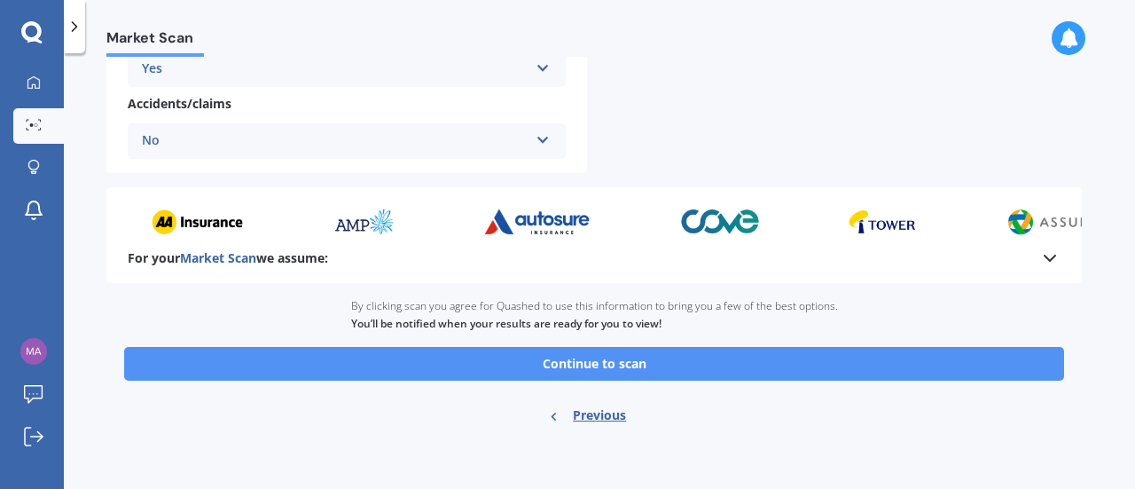
click at [649, 369] on button "Continue to scan" at bounding box center [594, 364] width 940 height 34
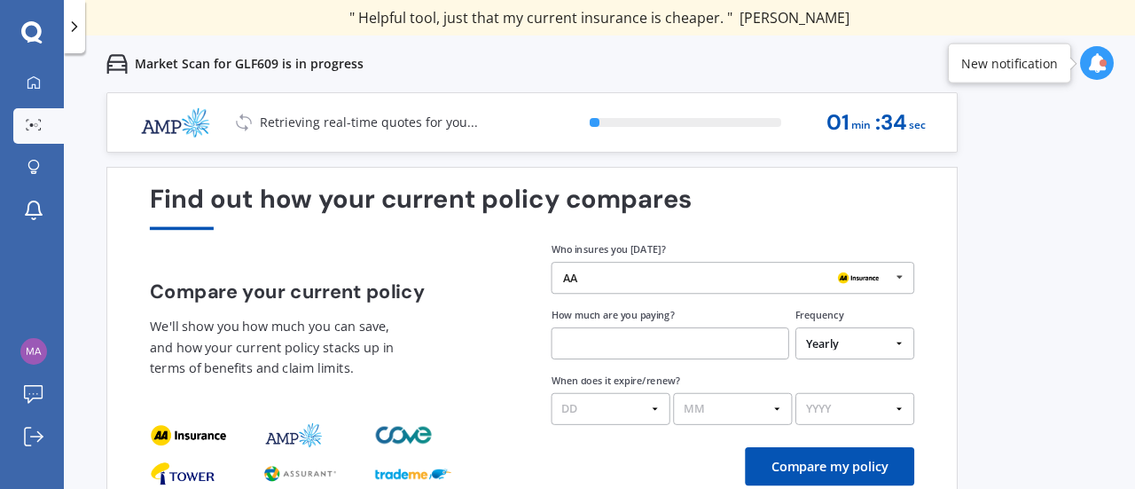
click at [600, 273] on div "AA" at bounding box center [726, 277] width 327 height 12
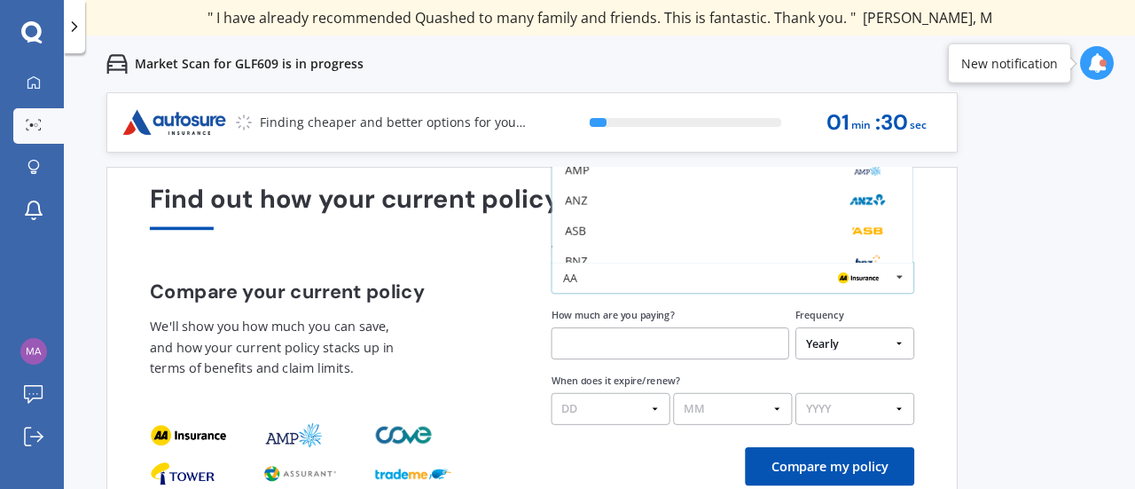
scroll to position [115, 0]
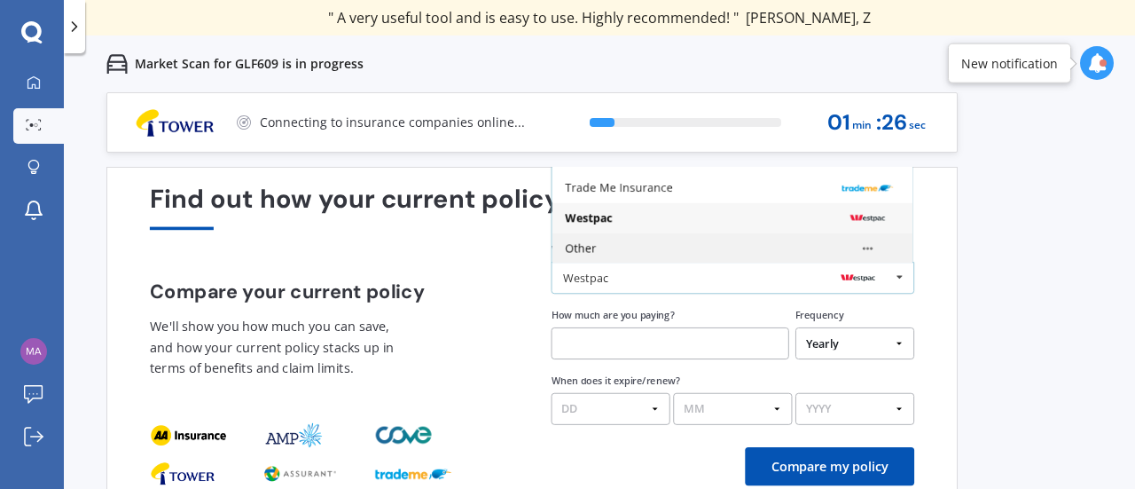
click at [622, 242] on div "Other" at bounding box center [732, 248] width 334 height 12
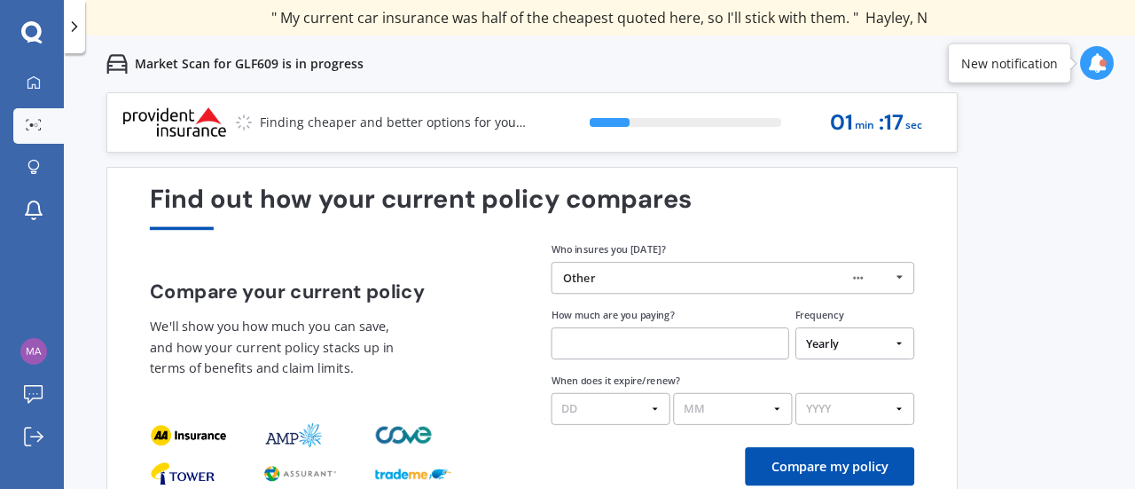
click at [577, 346] on input "text" at bounding box center [671, 343] width 238 height 32
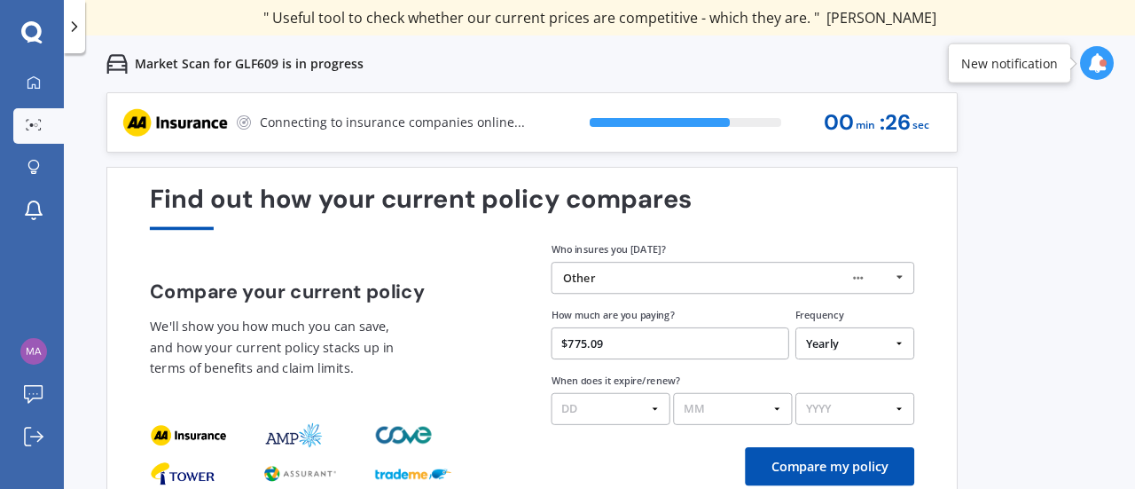
type input "$775.09"
click at [591, 407] on select "DD 01 02 03 04 05 06 07 08 09 10 11 12 13 14 15 16 17 18 19 20 21 22 23 24 25 2…" at bounding box center [611, 409] width 119 height 32
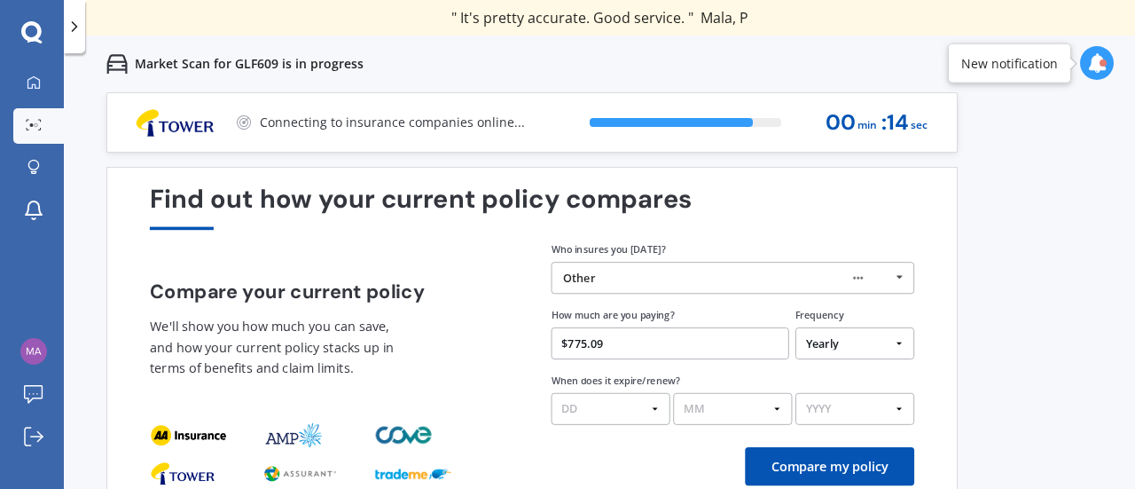
select select "02"
click at [552, 393] on select "DD 01 02 03 04 05 06 07 08 09 10 11 12 13 14 15 16 17 18 19 20 21 22 23 24 25 2…" at bounding box center [611, 409] width 119 height 32
click at [725, 410] on select "MM 01 02 03 04 05 06 07 08 09 10 11 12" at bounding box center [732, 409] width 119 height 32
select select "03"
click at [673, 393] on select "MM 01 02 03 04 05 06 07 08 09 10 11 12" at bounding box center [732, 409] width 119 height 32
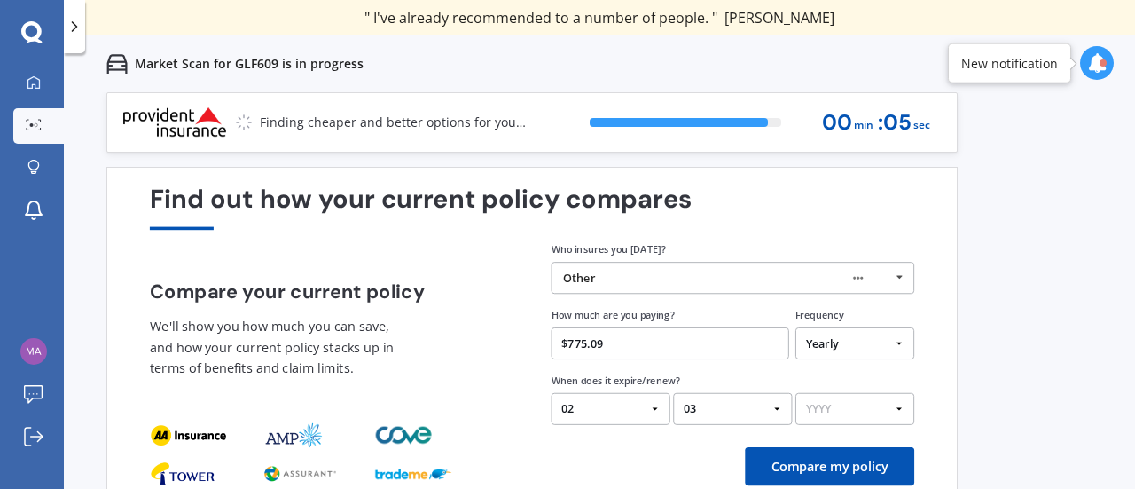
drag, startPoint x: 862, startPoint y: 409, endPoint x: 885, endPoint y: 409, distance: 23.1
click at [885, 409] on select "YYYY 2026 2025 2024" at bounding box center [855, 409] width 119 height 32
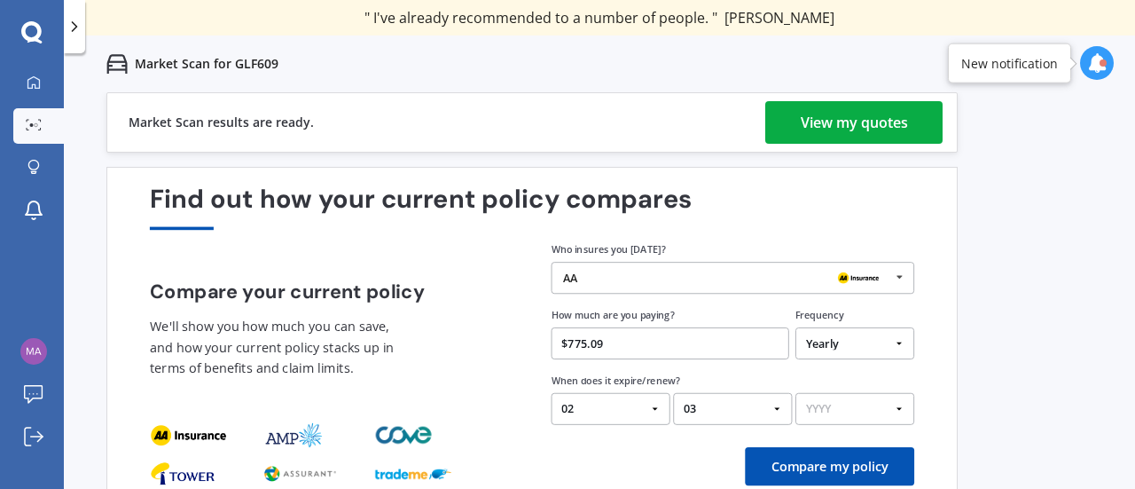
select select "2026"
click at [796, 393] on select "YYYY 2026 2025 2024" at bounding box center [855, 409] width 119 height 32
click at [825, 123] on div "View my quotes" at bounding box center [854, 122] width 107 height 43
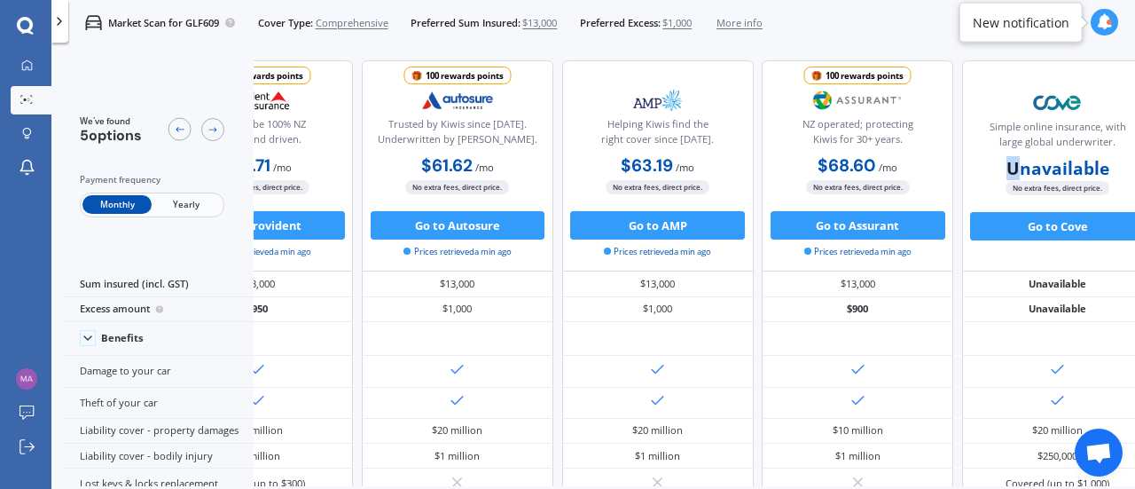
scroll to position [0, 147]
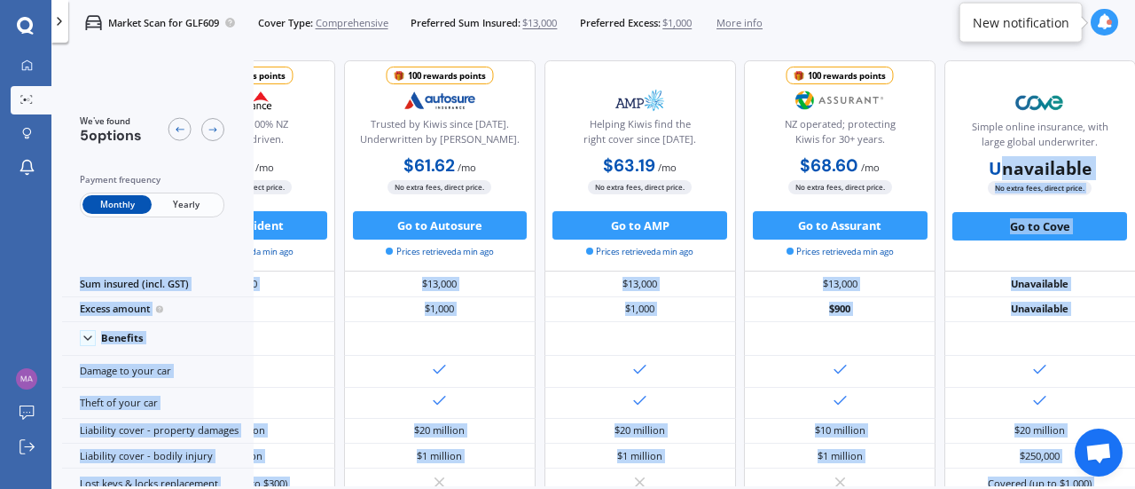
drag, startPoint x: 1117, startPoint y: 162, endPoint x: 1135, endPoint y: 137, distance: 30.5
click at [1135, 137] on div "We've found 5 options Payment frequency Monthly Yearly 100 rewards points Proud…" at bounding box center [598, 267] width 1073 height 437
drag, startPoint x: 1126, startPoint y: 106, endPoint x: 1135, endPoint y: 122, distance: 18.3
click at [1135, 114] on div "We've found 5 options Payment frequency Monthly Yearly 100 rewards points Proud…" at bounding box center [598, 267] width 1073 height 437
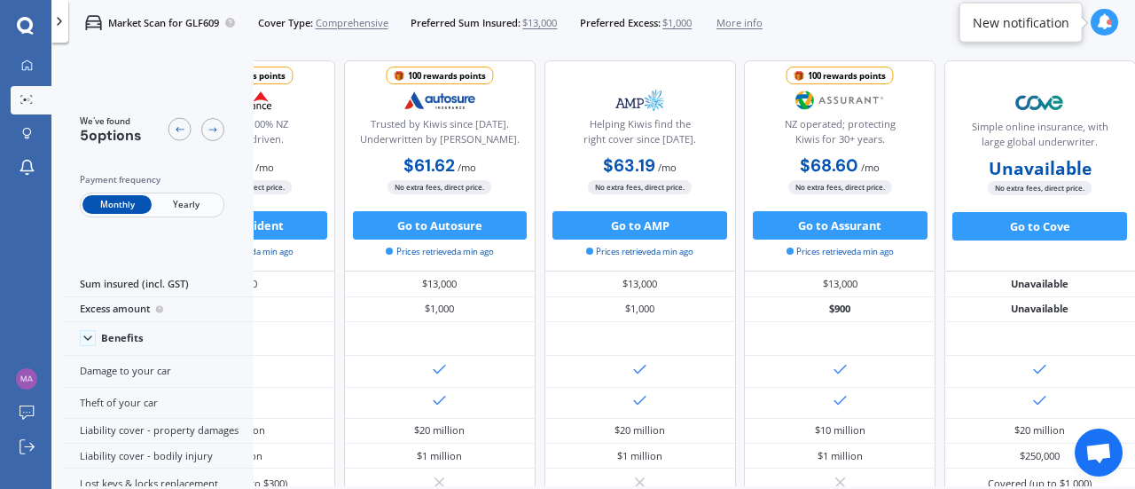
click at [923, 34] on div "Market Scan for GLF609 Cover Type: Comprehensive Preferred Sum Insured: $13,000…" at bounding box center [593, 22] width 1084 height 45
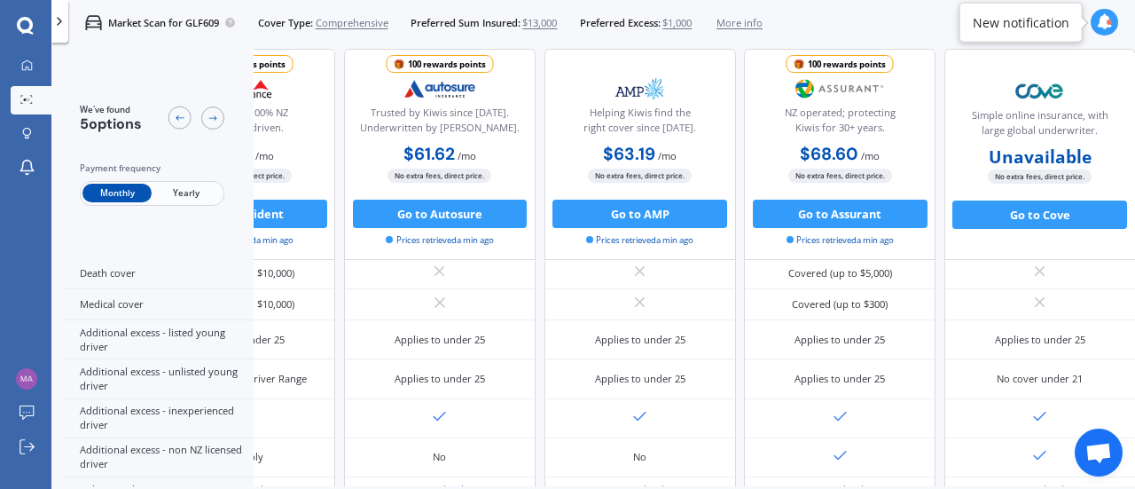
scroll to position [871, 146]
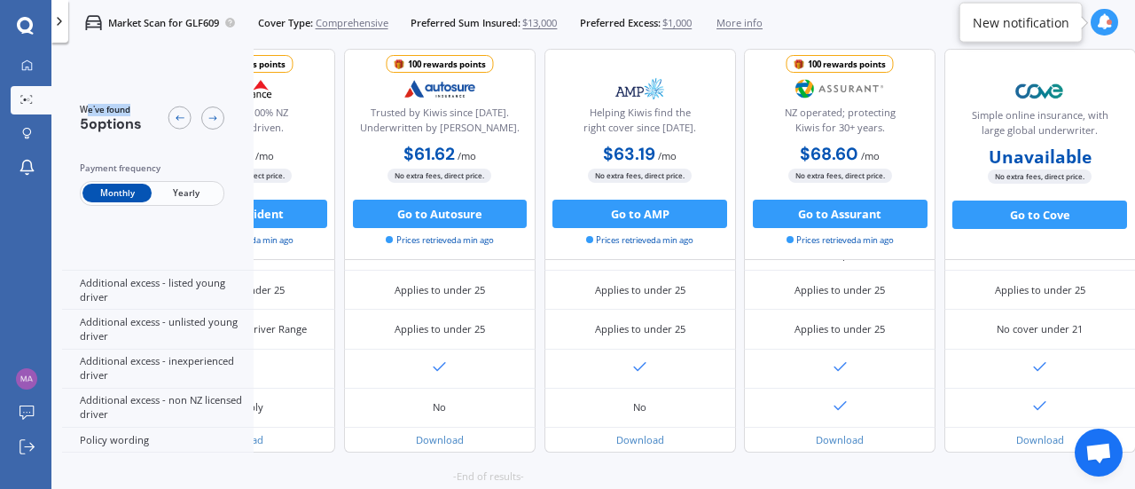
drag, startPoint x: 90, startPoint y: 64, endPoint x: 155, endPoint y: 64, distance: 64.8
click at [155, 64] on div "We've found 5 options Payment frequency Monthly Yearly" at bounding box center [158, 154] width 192 height 211
click at [171, 118] on div at bounding box center [180, 118] width 23 height 23
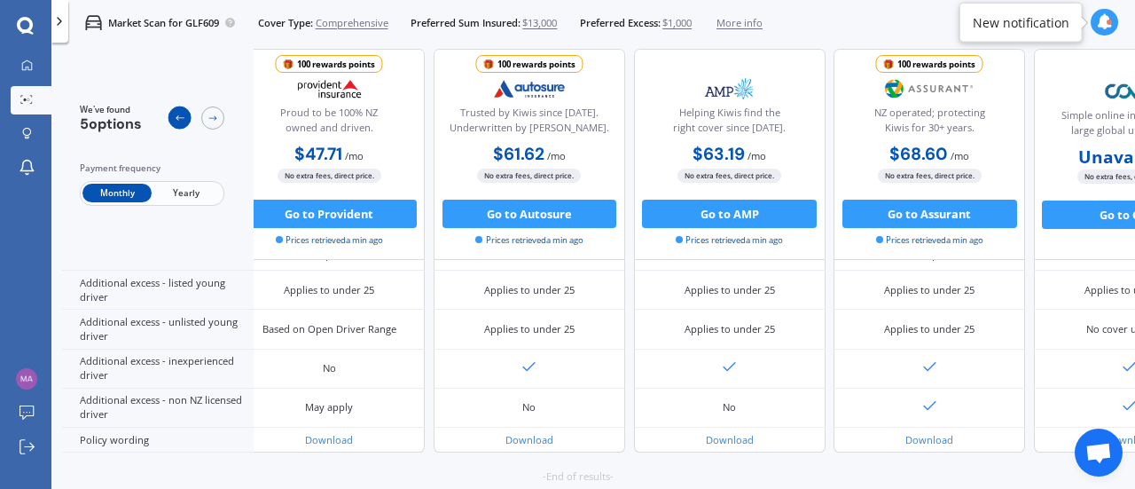
scroll to position [871, 0]
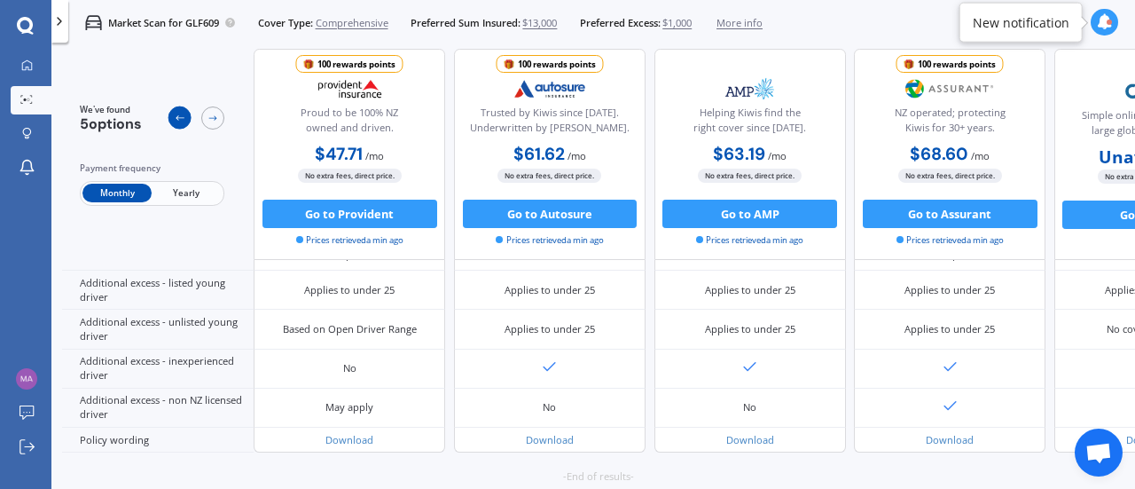
click at [171, 118] on div at bounding box center [180, 118] width 23 height 23
